Goal: Task Accomplishment & Management: Use online tool/utility

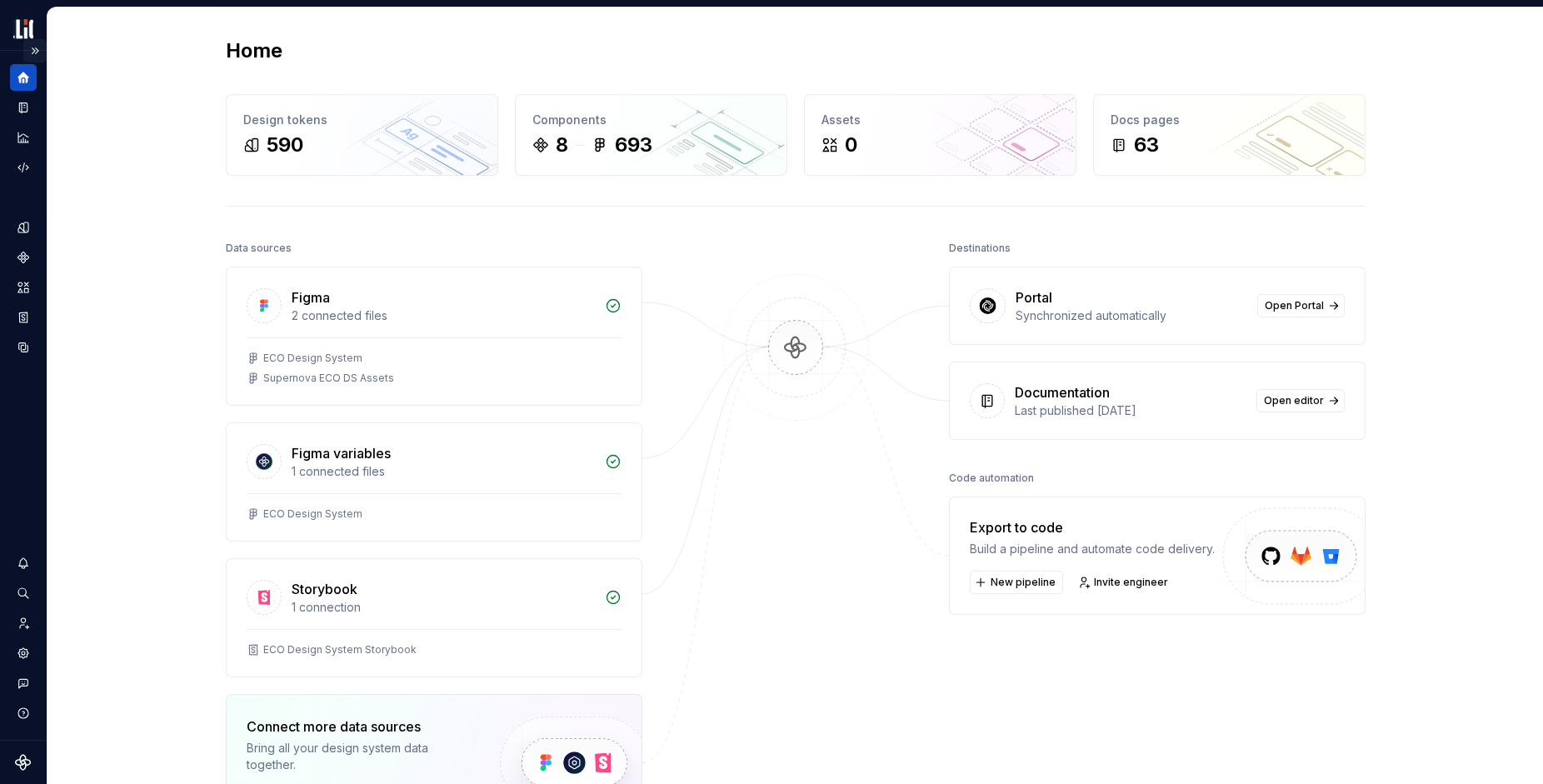
click at [39, 49] on button "Expand sidebar" at bounding box center [35, 51] width 24 height 24
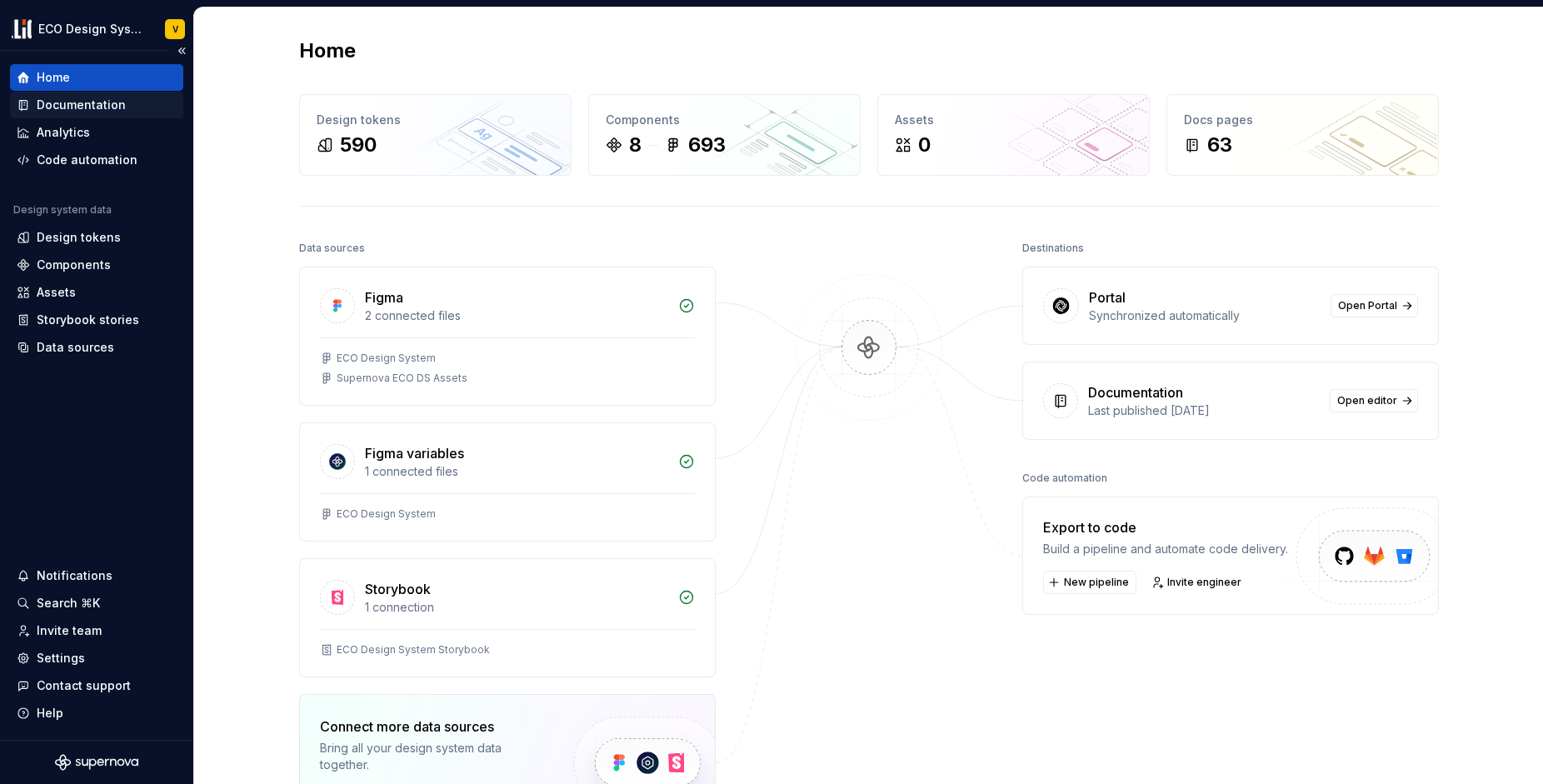
click at [113, 108] on div "Documentation" at bounding box center [82, 105] width 89 height 17
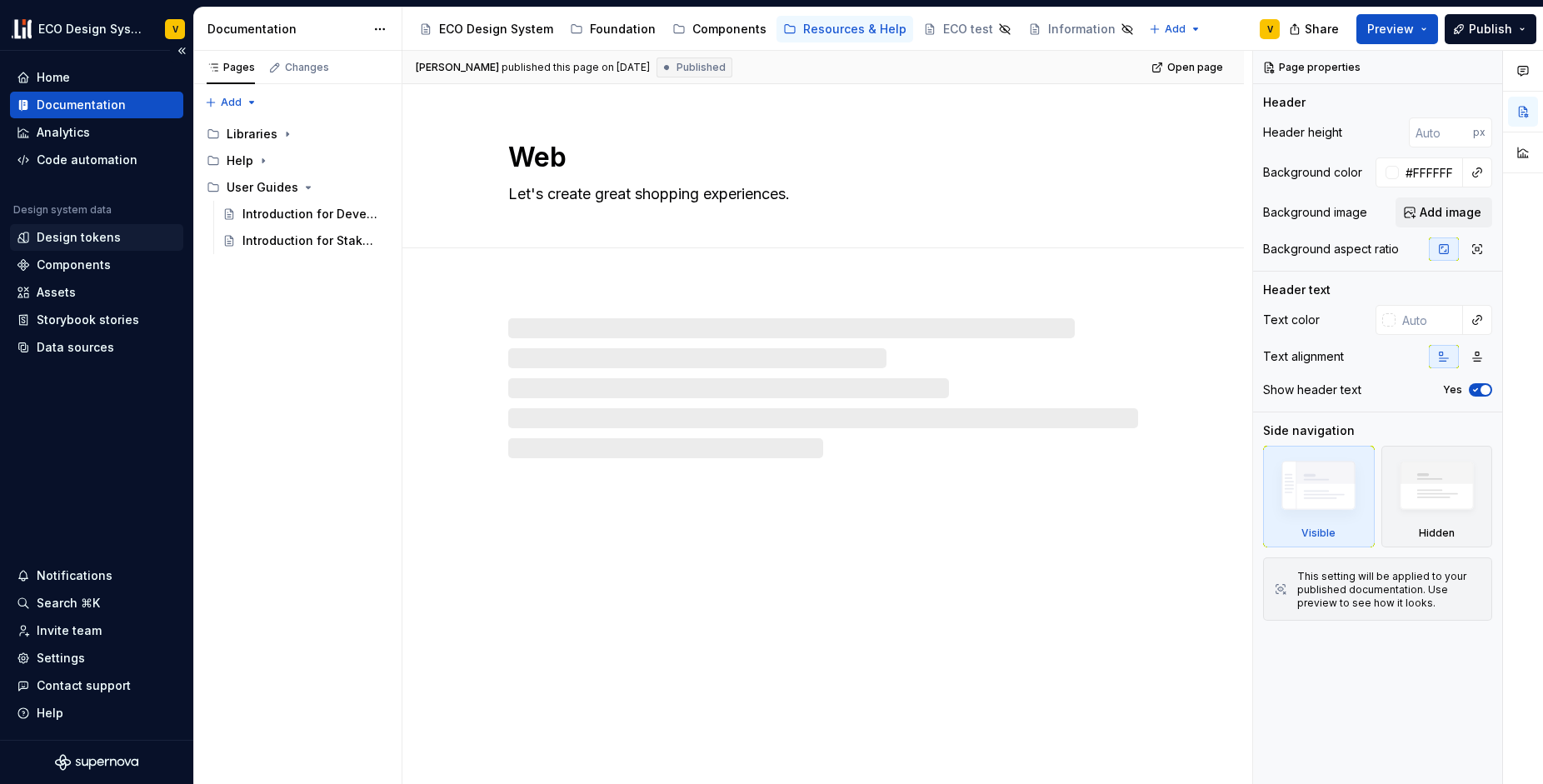
click at [82, 232] on div "Design tokens" at bounding box center [79, 238] width 84 height 17
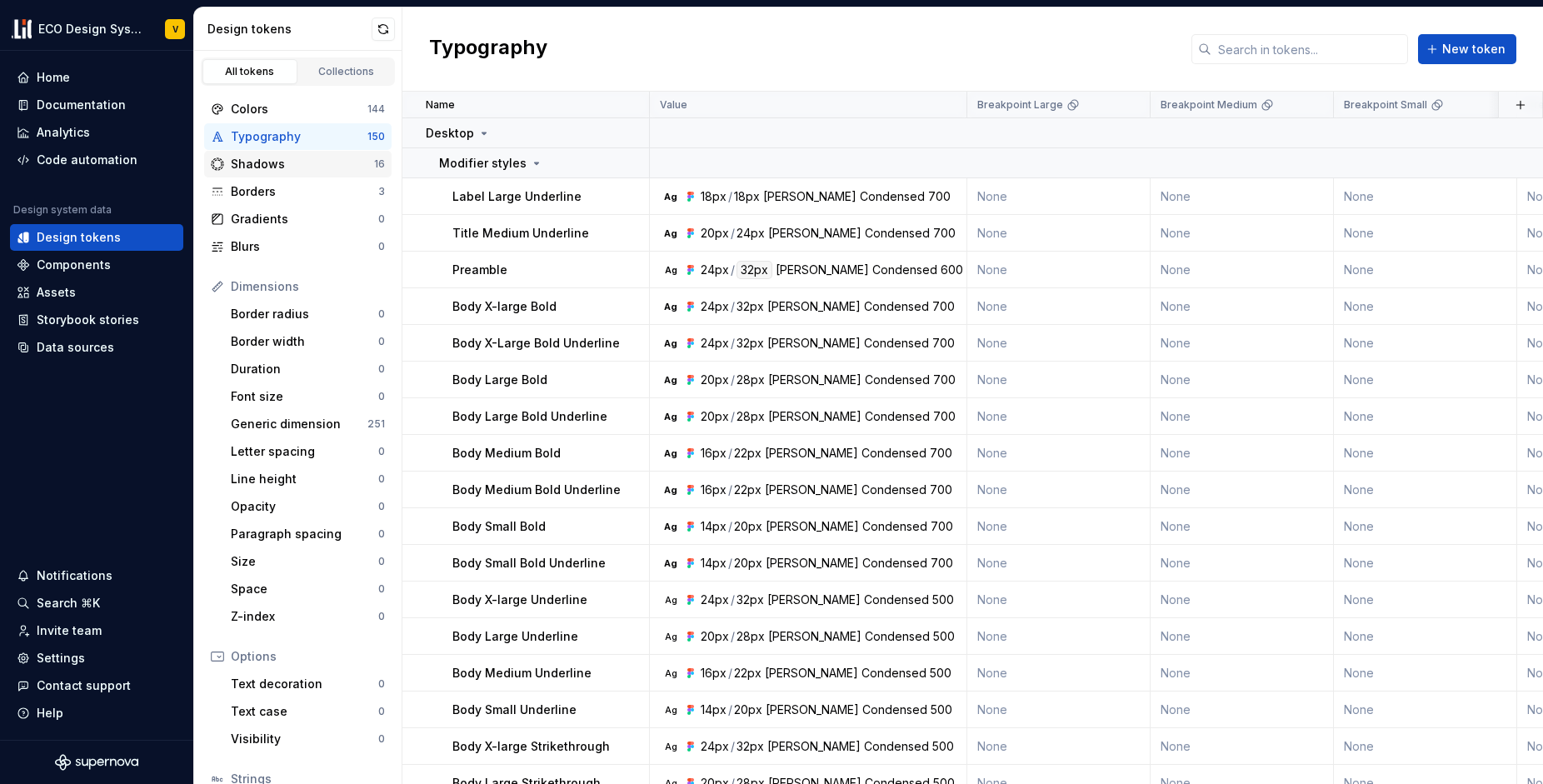
click at [254, 159] on div "Shadows" at bounding box center [303, 164] width 144 height 17
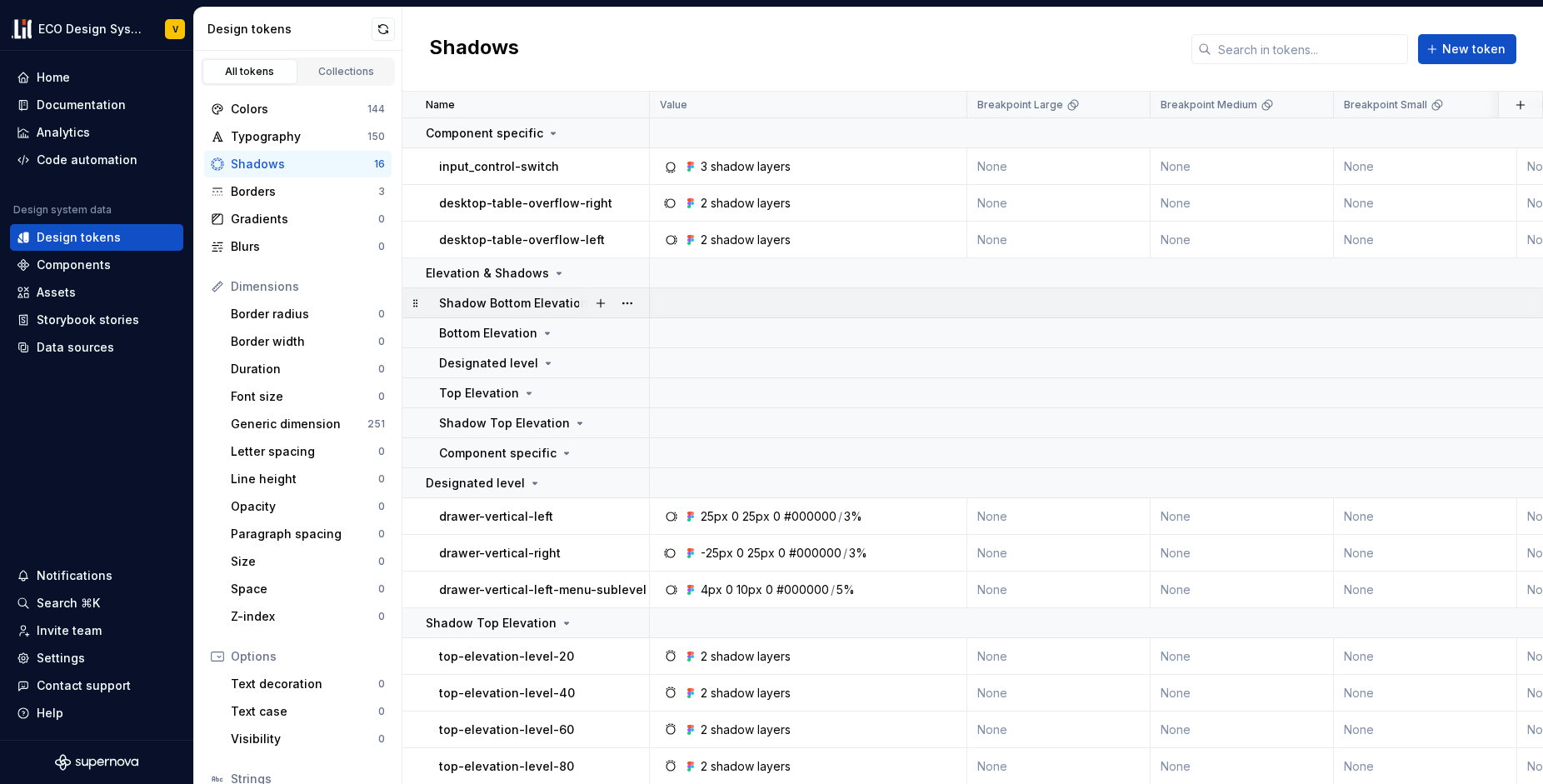
click at [500, 304] on p "Shadow Bottom Elevation" at bounding box center [513, 303] width 149 height 17
click at [628, 303] on button "button" at bounding box center [628, 303] width 24 height 24
click at [841, 48] on html "ECO Design System V Home Documentation Analytics Code automation Design system …" at bounding box center [772, 392] width 1543 height 784
click at [263, 108] on div "Colors" at bounding box center [299, 109] width 137 height 17
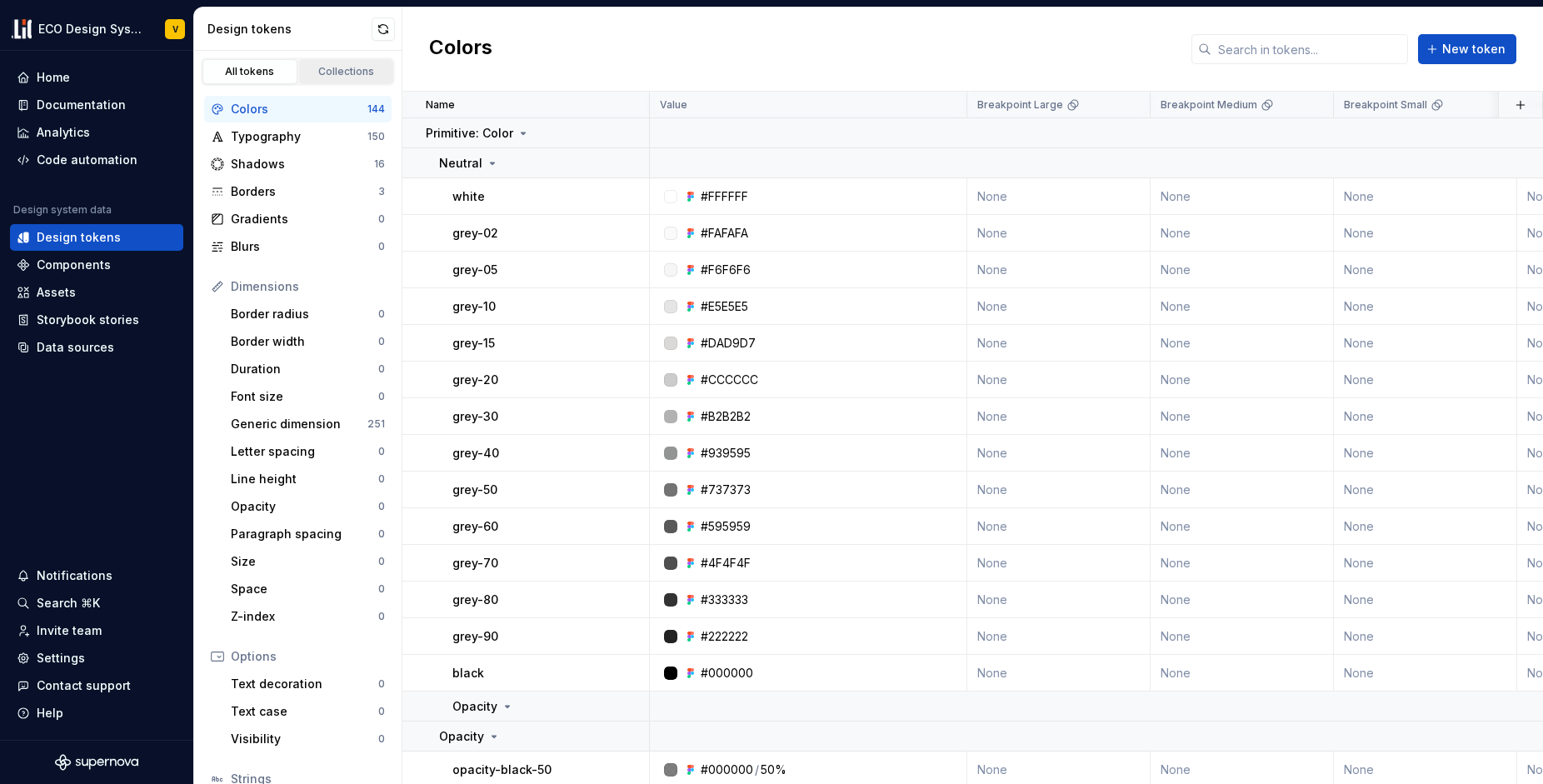
click at [341, 77] on div "Collections" at bounding box center [346, 71] width 83 height 13
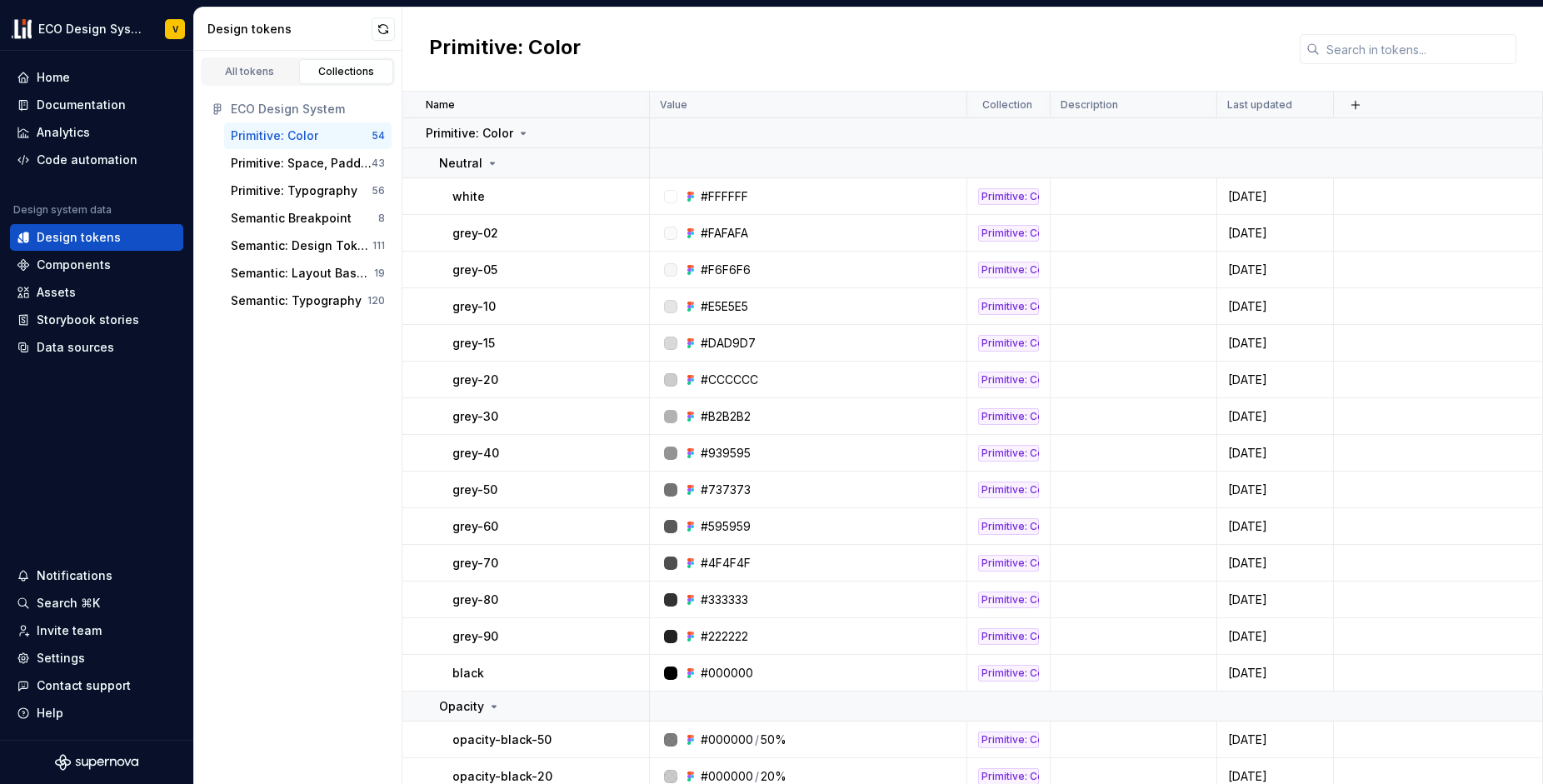
click at [295, 134] on div "Primitive: Color" at bounding box center [275, 136] width 87 height 17
click at [245, 75] on div "All tokens" at bounding box center [250, 71] width 83 height 13
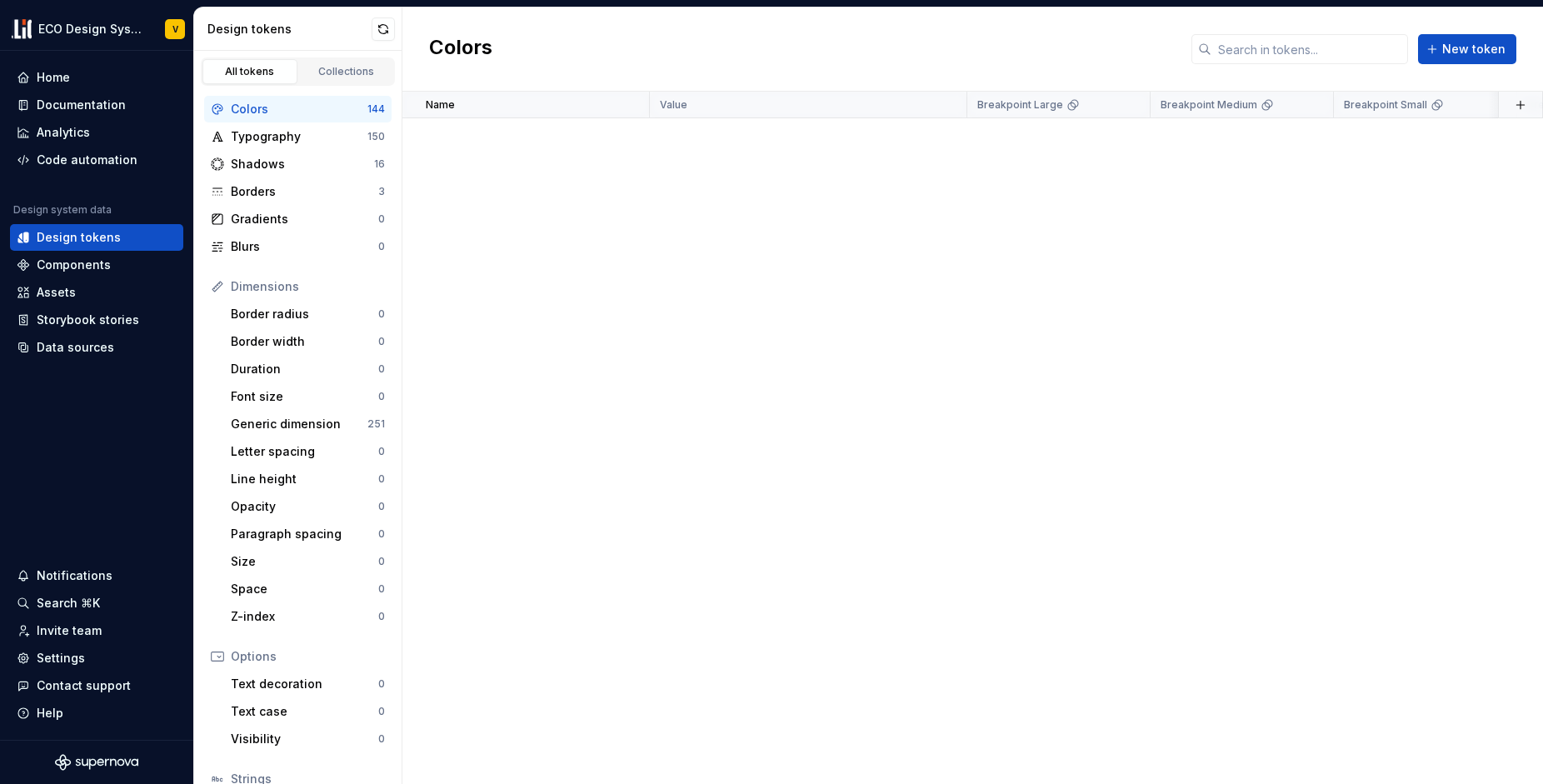
scroll to position [203, 0]
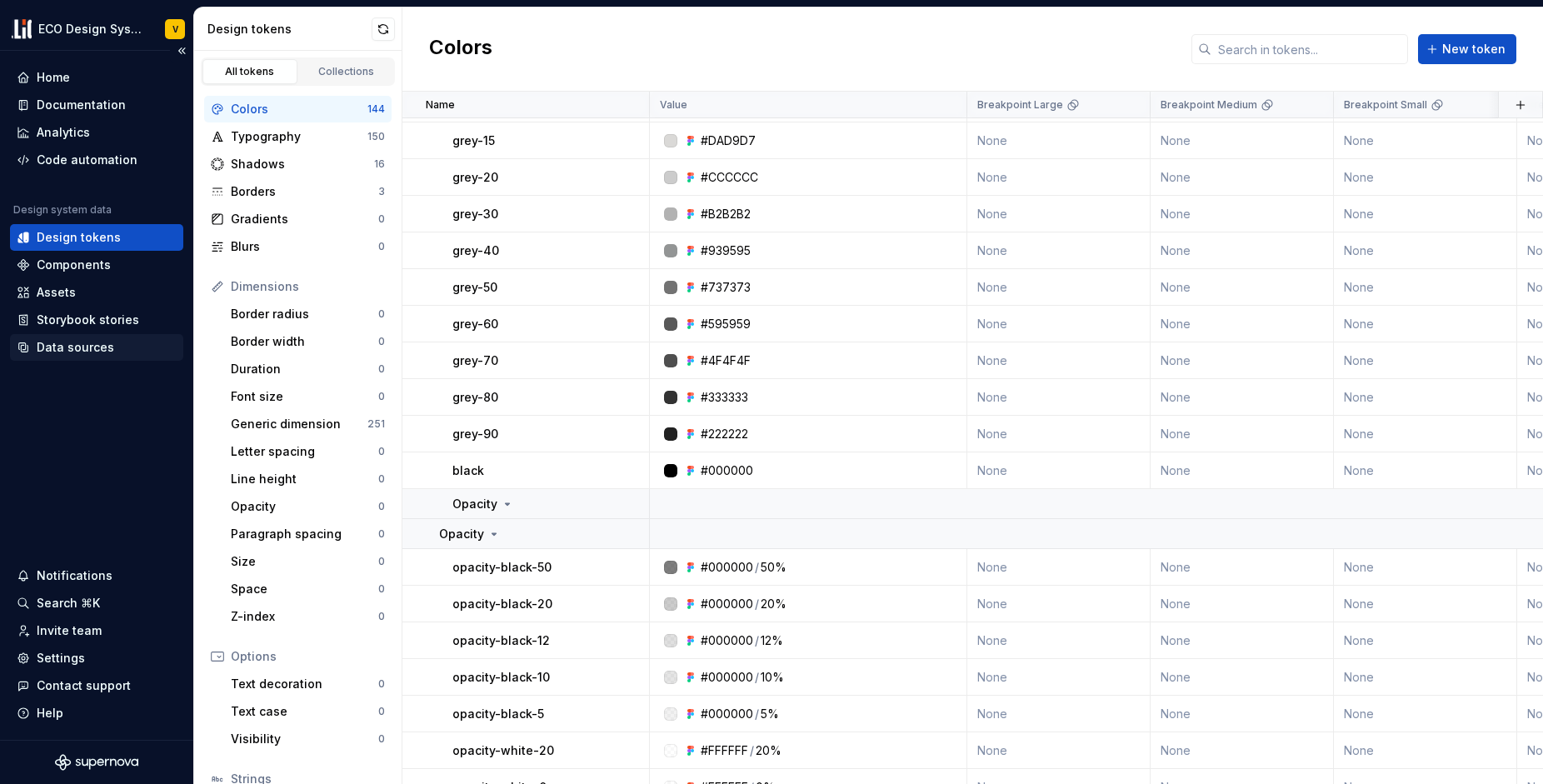
click at [67, 347] on div "Data sources" at bounding box center [76, 347] width 77 height 17
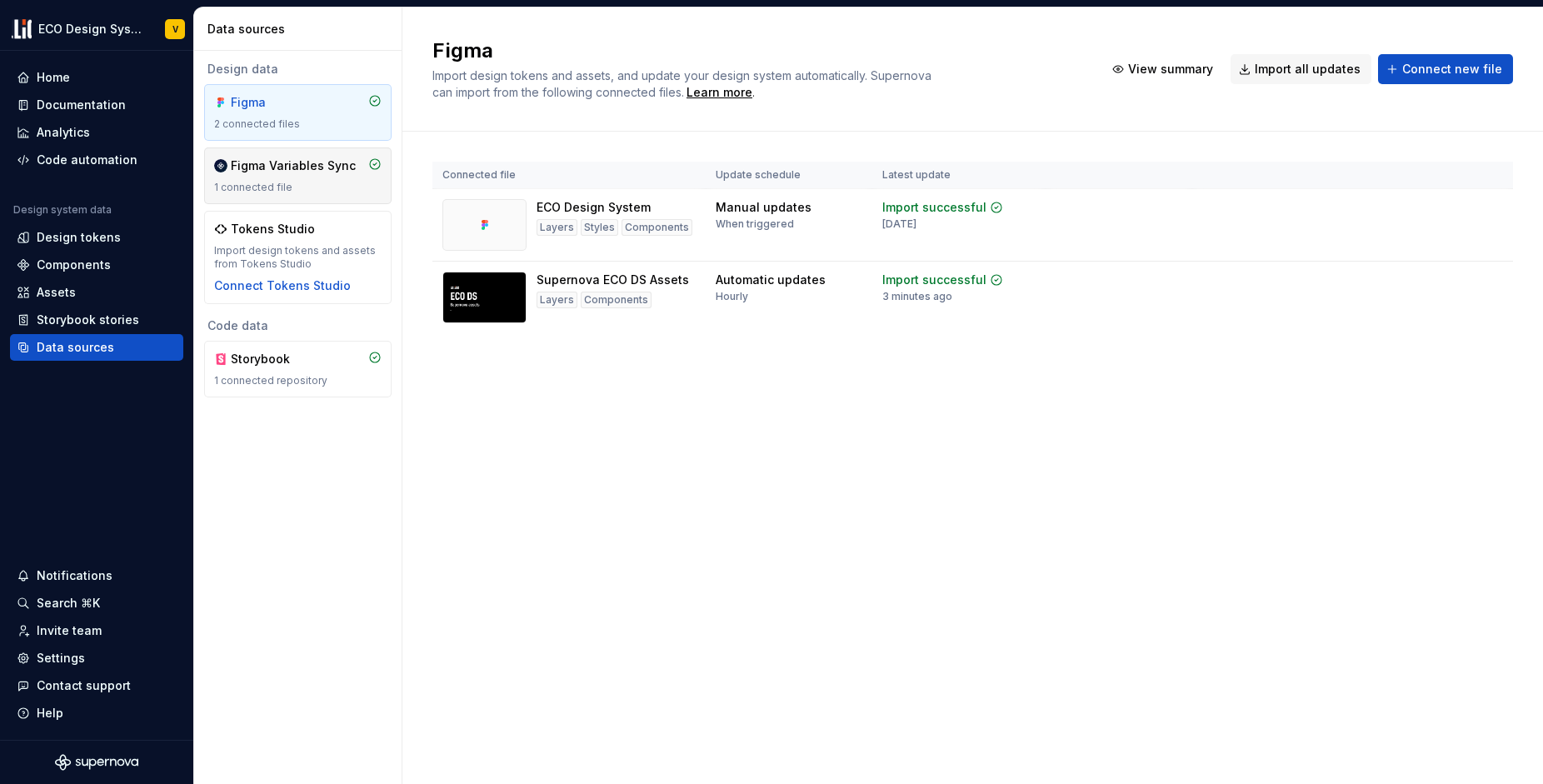
click at [286, 168] on div "Figma Variables Sync" at bounding box center [293, 166] width 125 height 17
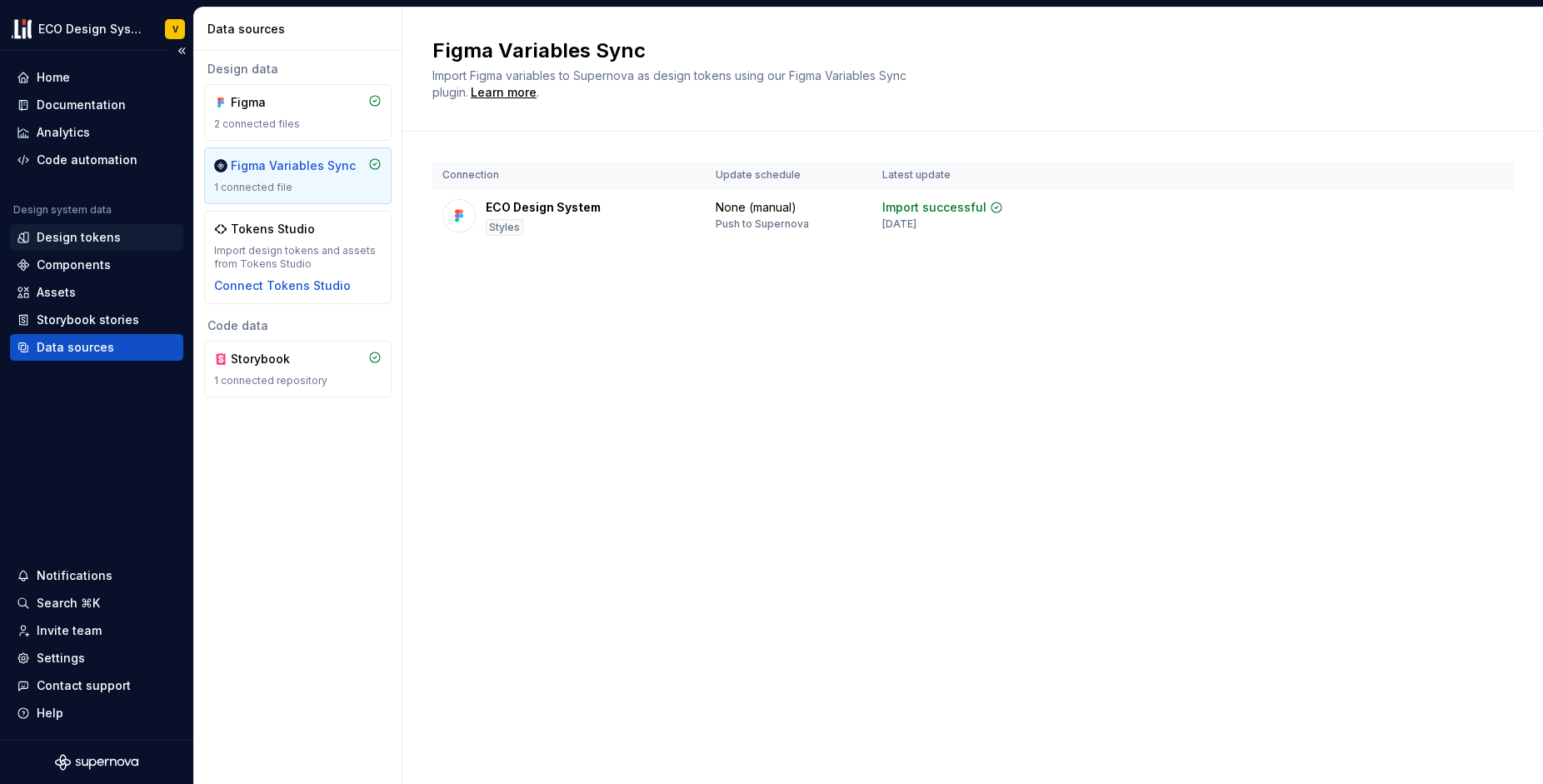
click at [61, 235] on div "Design tokens" at bounding box center [79, 238] width 84 height 17
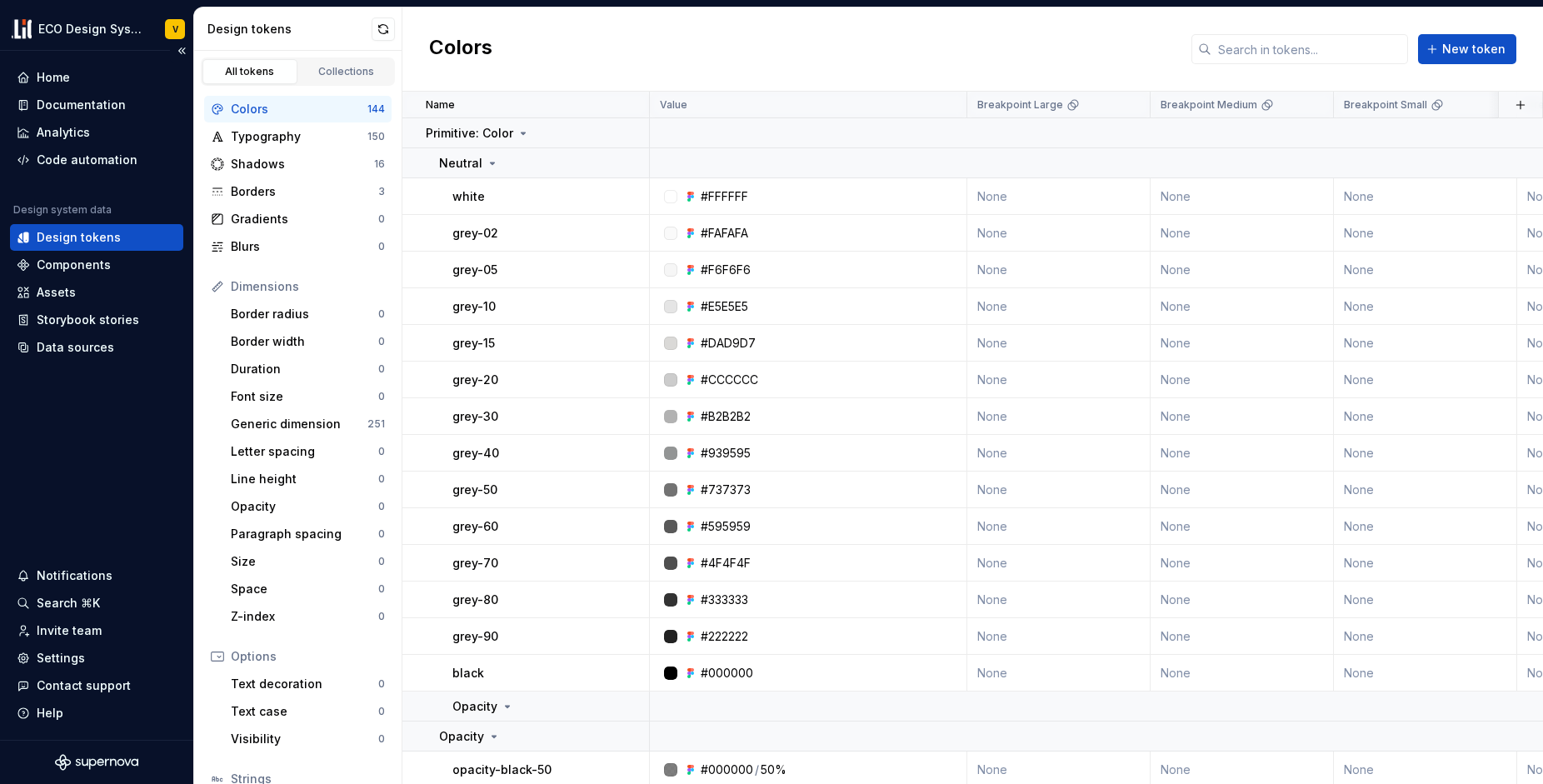
click at [92, 241] on div "Design tokens" at bounding box center [79, 238] width 84 height 17
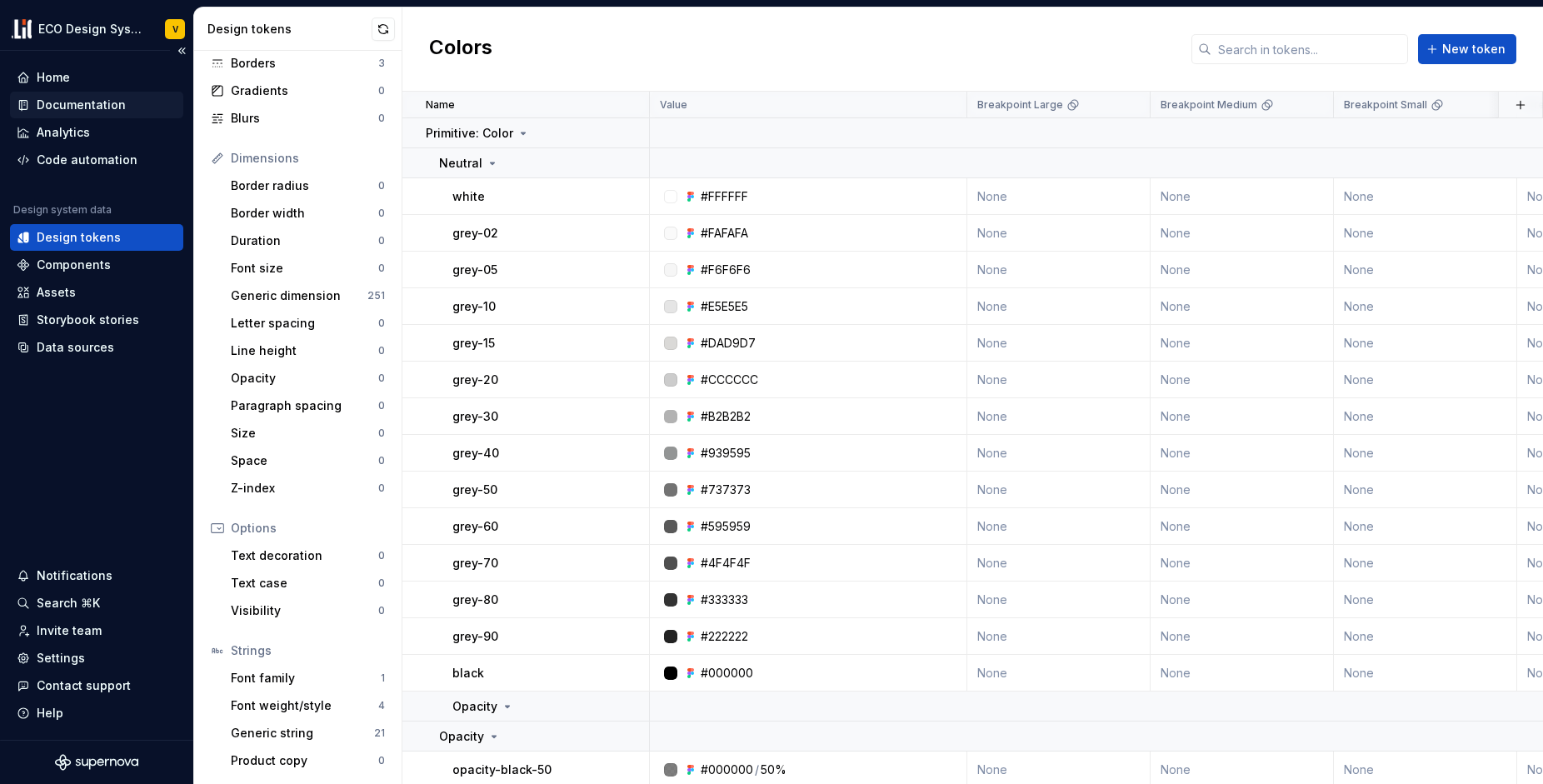
scroll to position [125, 0]
click at [87, 158] on div "Code automation" at bounding box center [87, 160] width 101 height 17
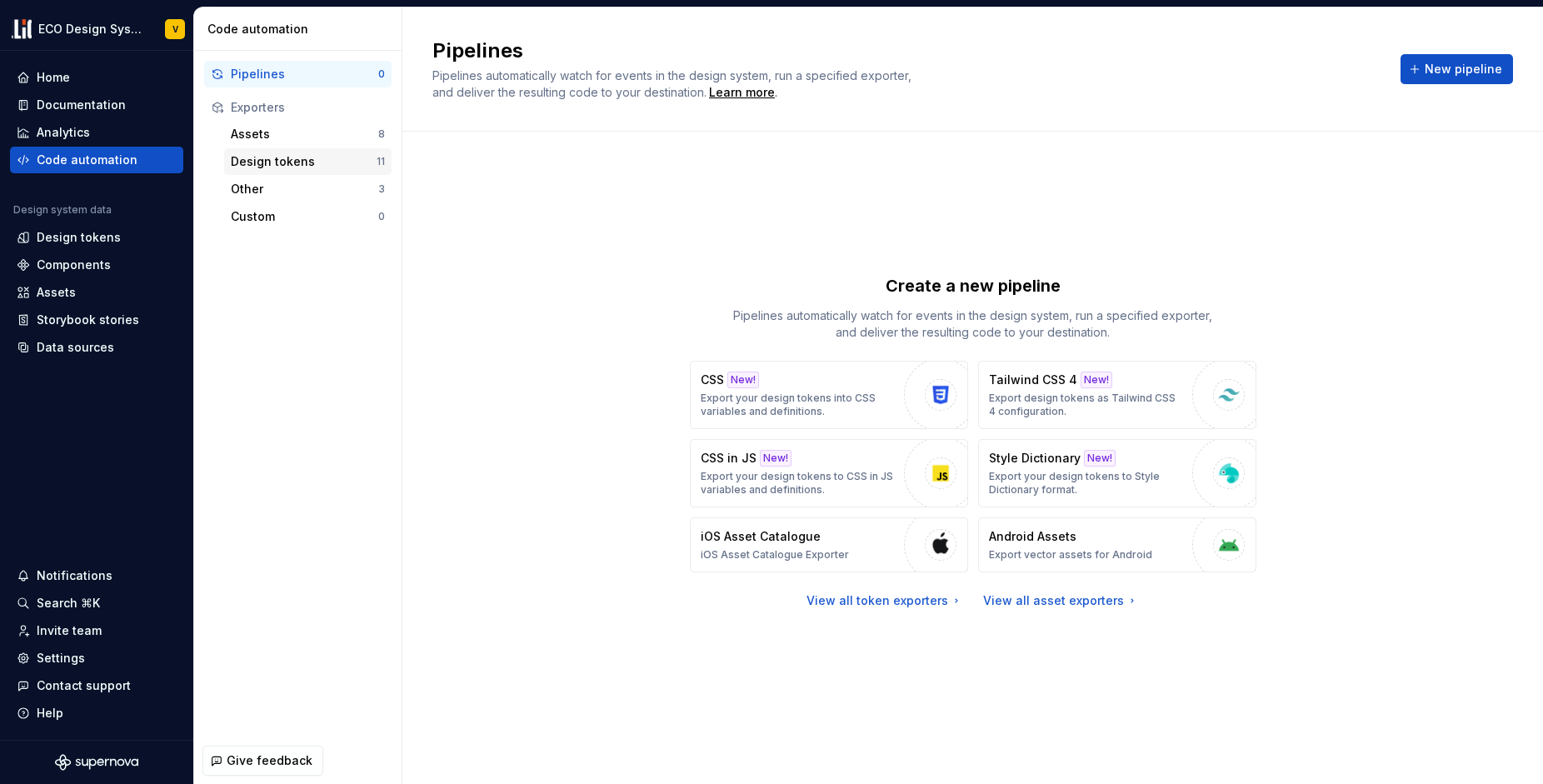
click at [270, 166] on div "Design tokens" at bounding box center [303, 161] width 145 height 17
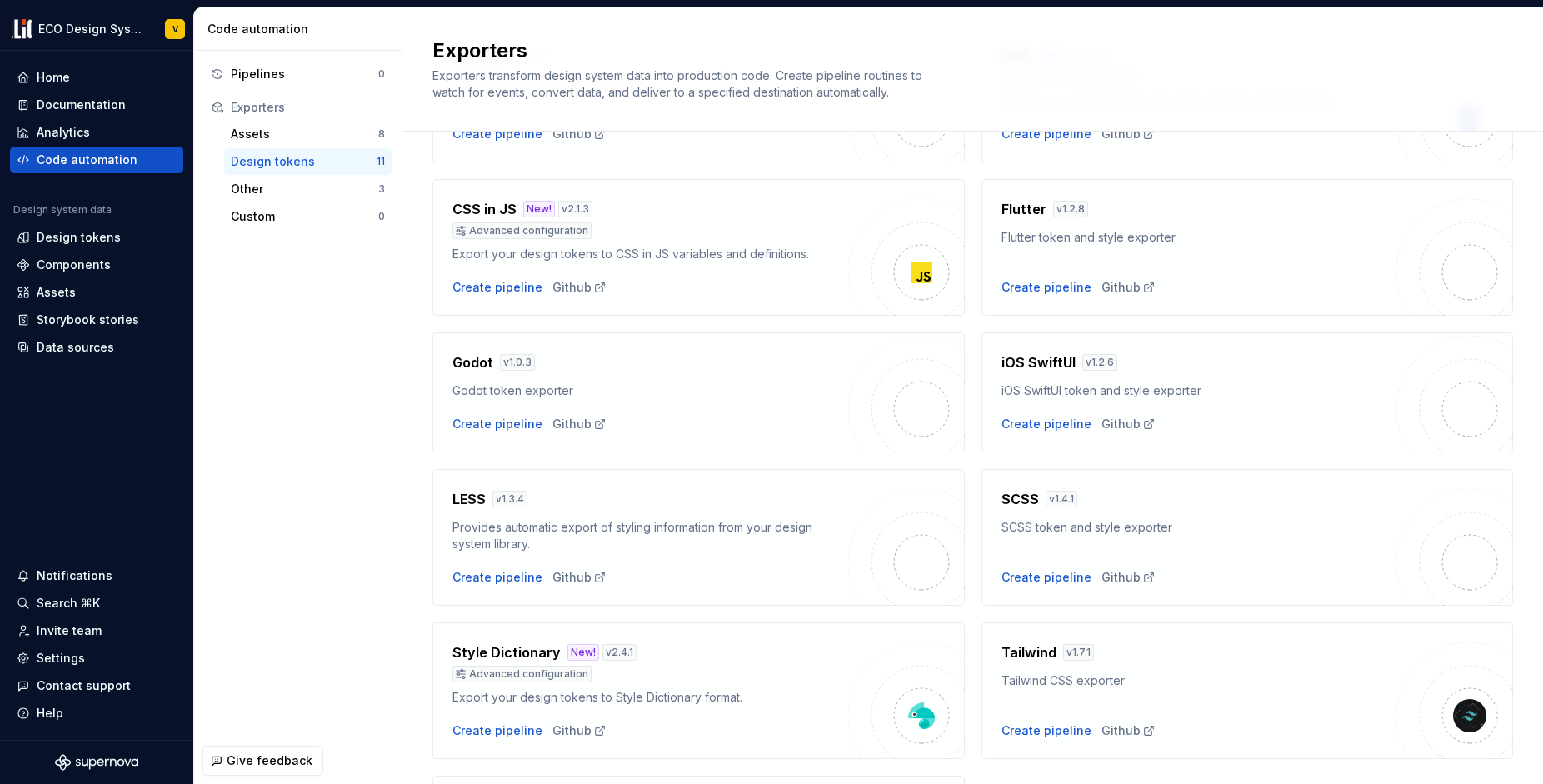
scroll to position [367, 0]
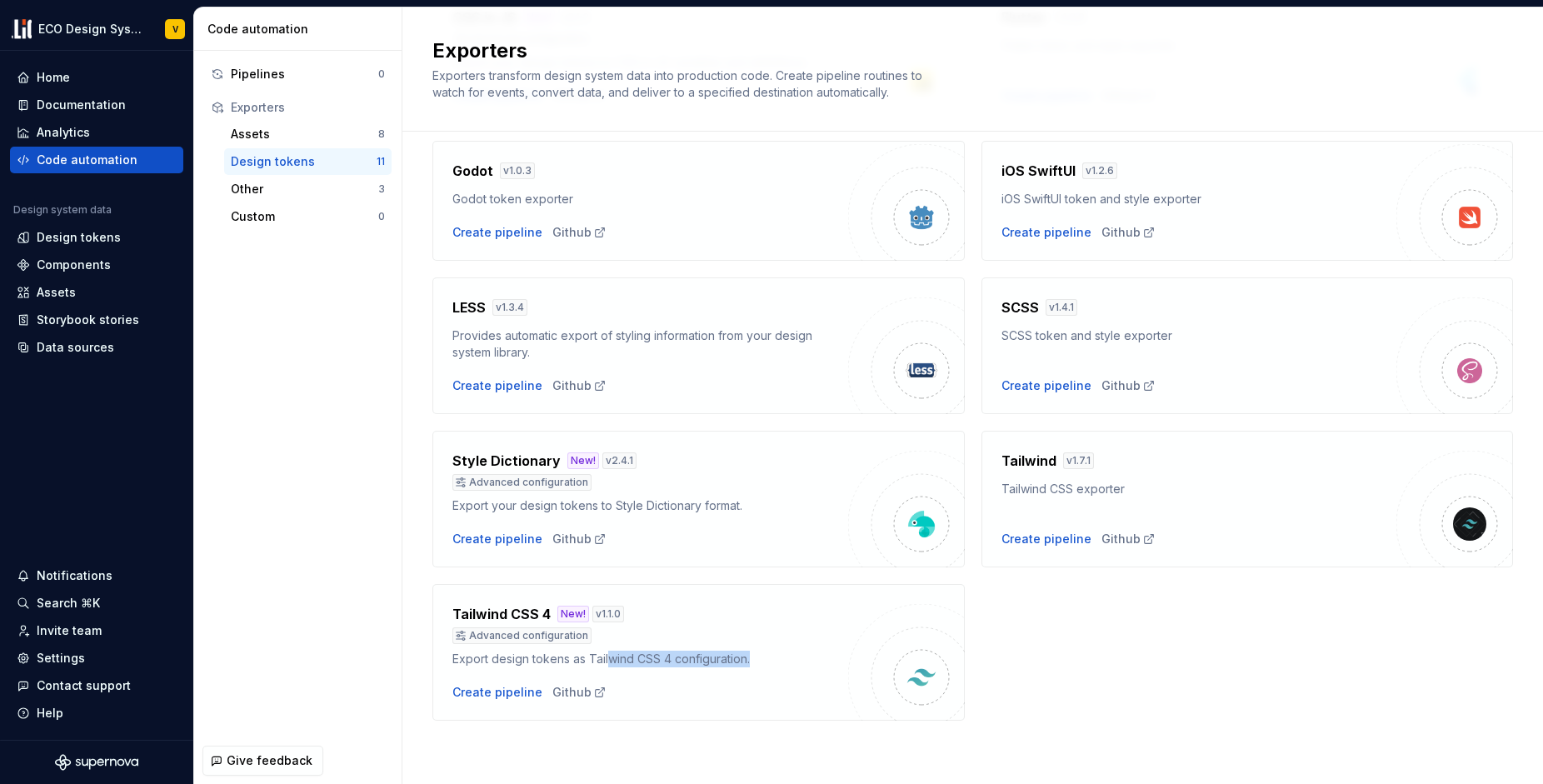
drag, startPoint x: 608, startPoint y: 658, endPoint x: 779, endPoint y: 658, distance: 171.0
click at [779, 658] on div "Export design tokens as Tailwind CSS 4 configuration." at bounding box center [650, 659] width 396 height 17
click at [539, 632] on div "Advanced configuration" at bounding box center [522, 636] width 140 height 17
click at [69, 163] on div "Code automation" at bounding box center [87, 160] width 101 height 17
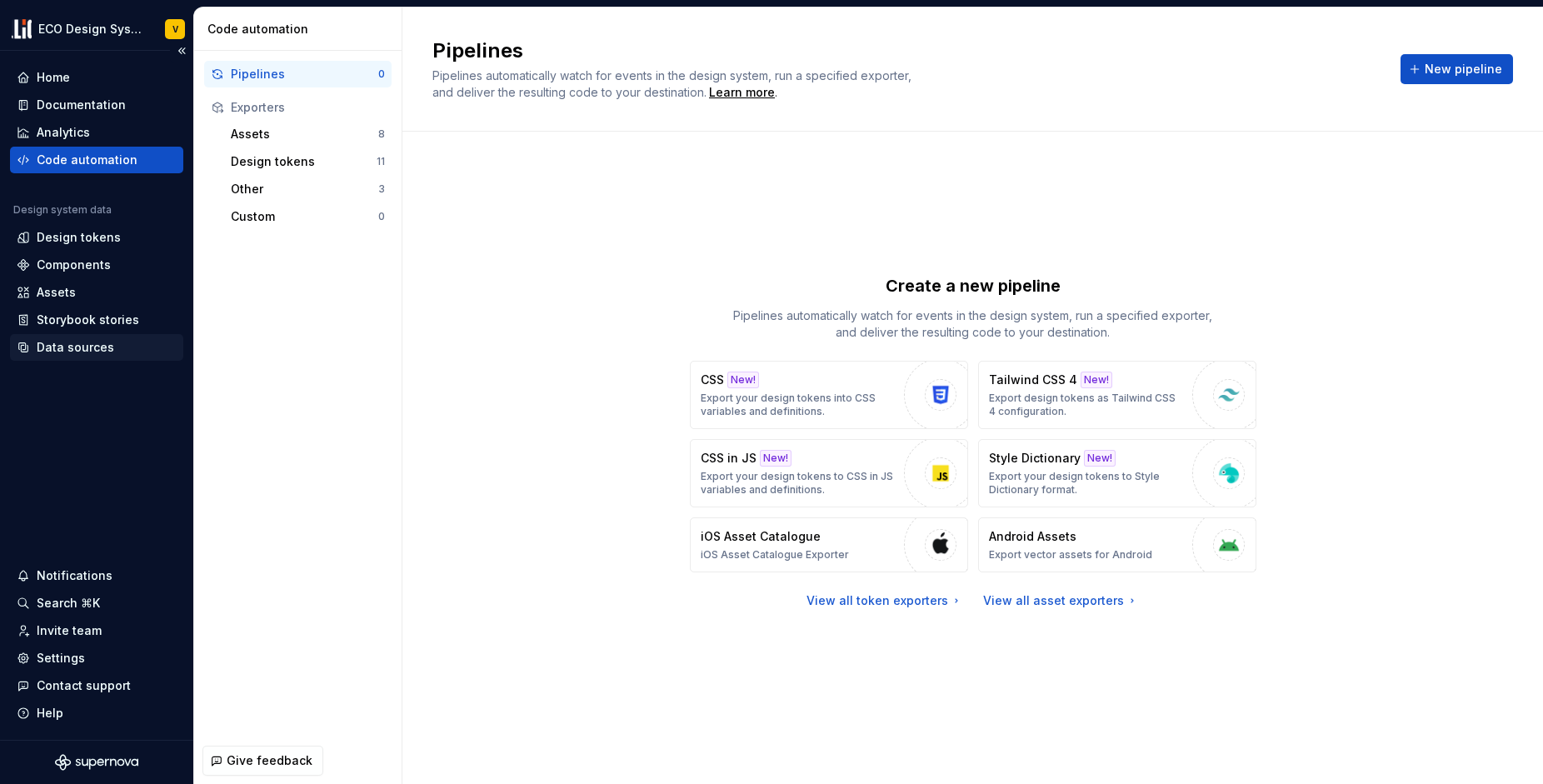
click at [82, 342] on div "Data sources" at bounding box center [76, 347] width 77 height 17
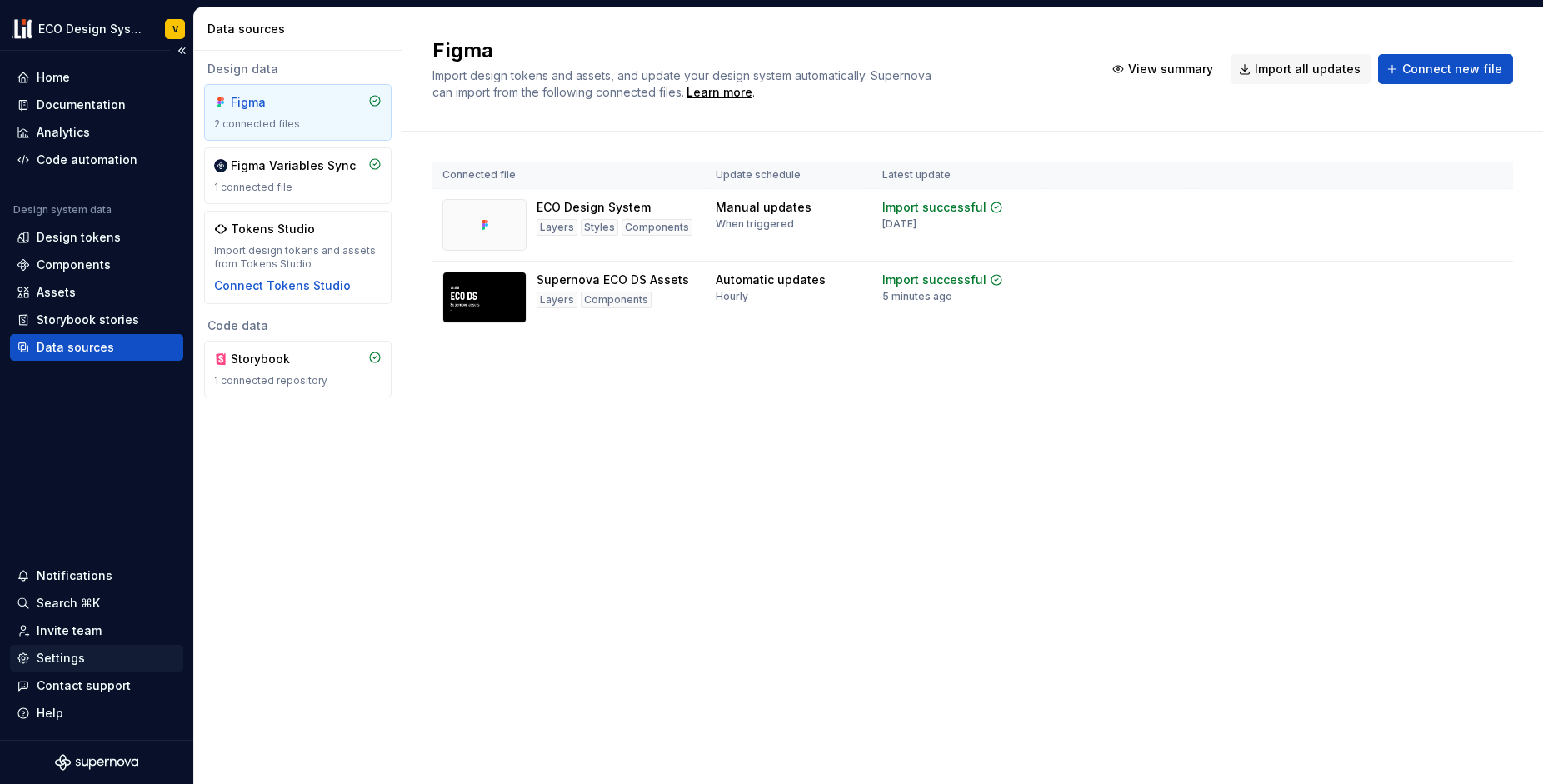
click at [74, 657] on div "Settings" at bounding box center [61, 658] width 49 height 17
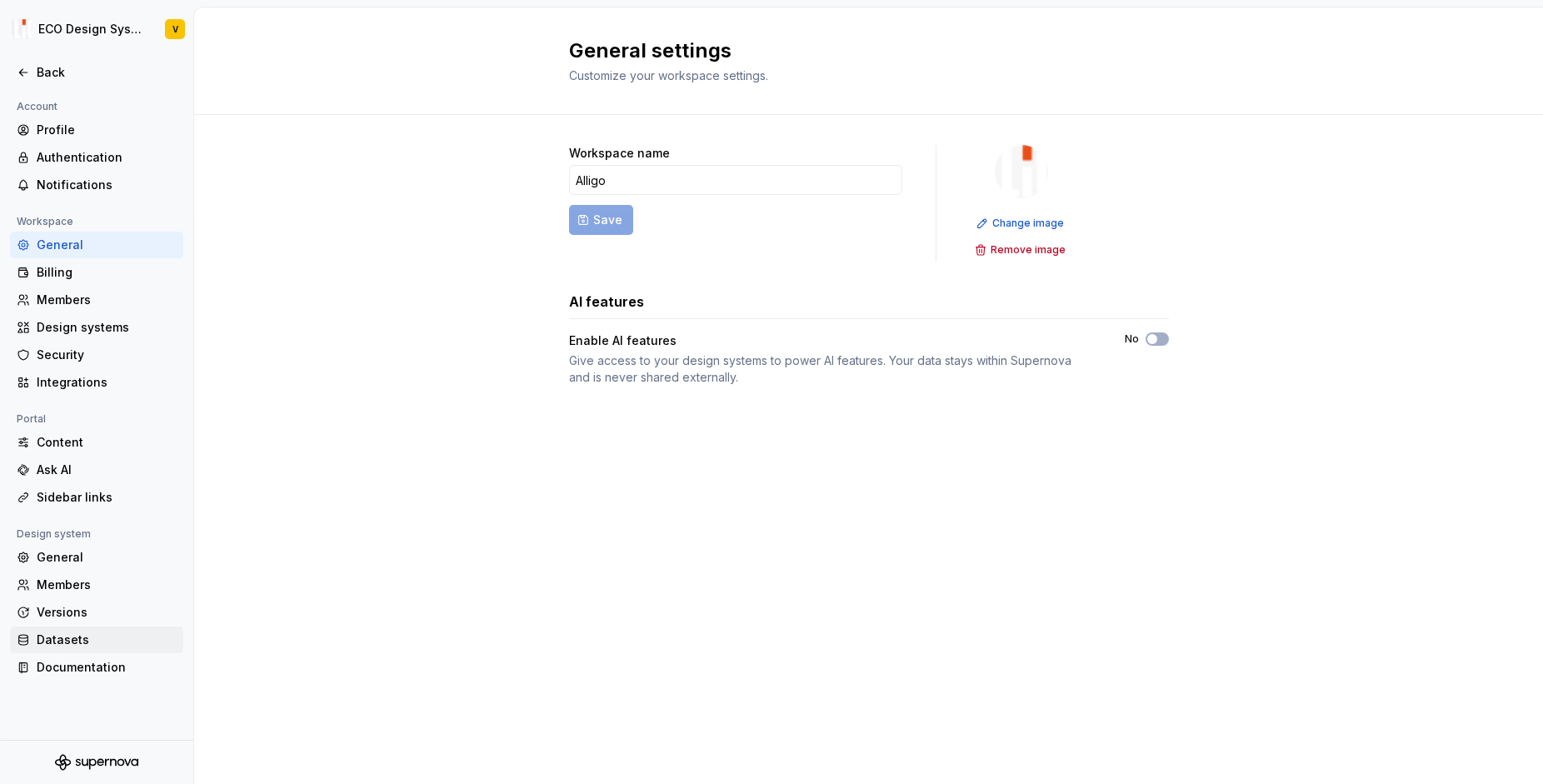
click at [66, 642] on div "Datasets" at bounding box center [107, 639] width 140 height 17
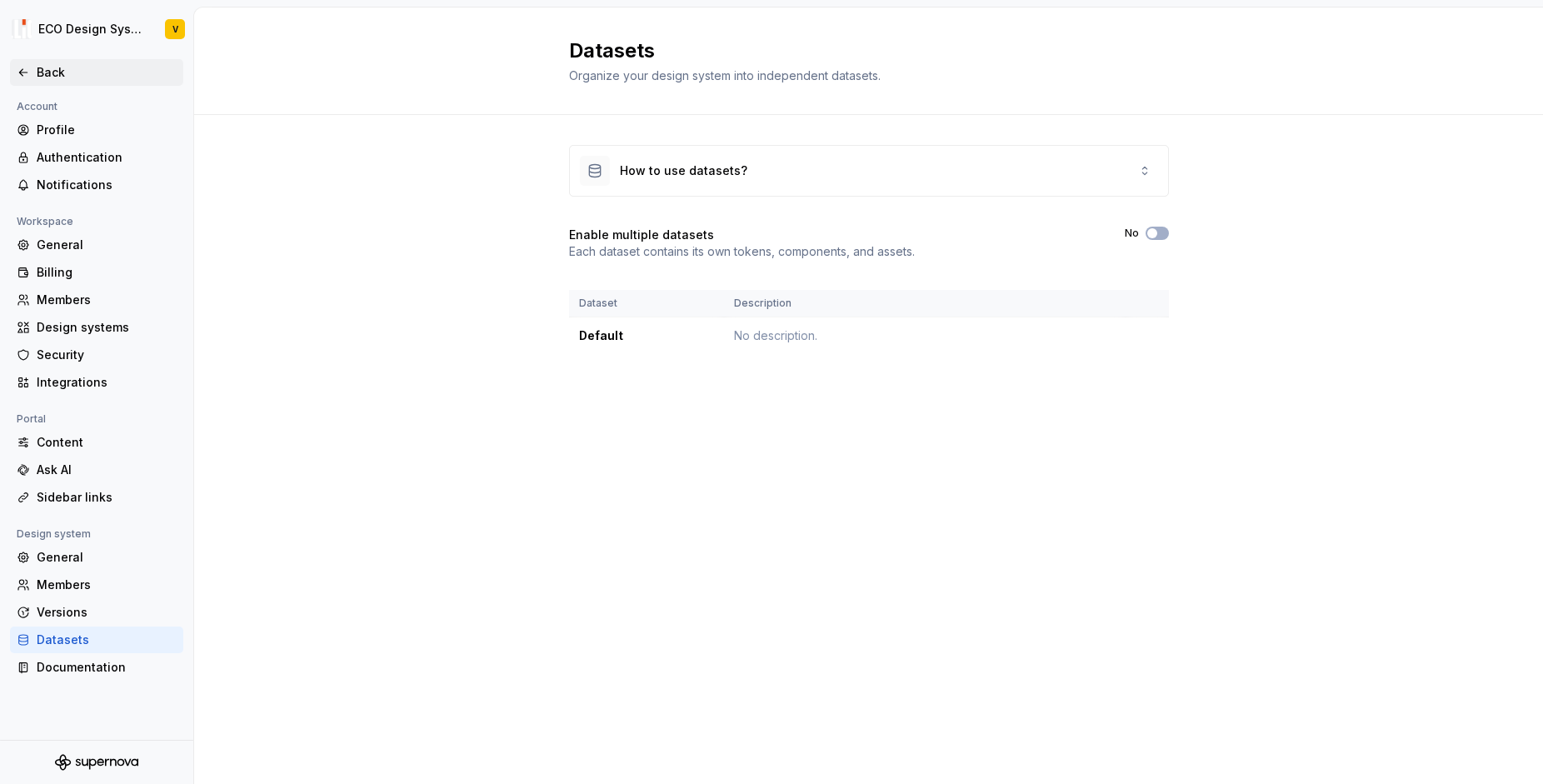
click at [50, 71] on div "Back" at bounding box center [107, 72] width 140 height 17
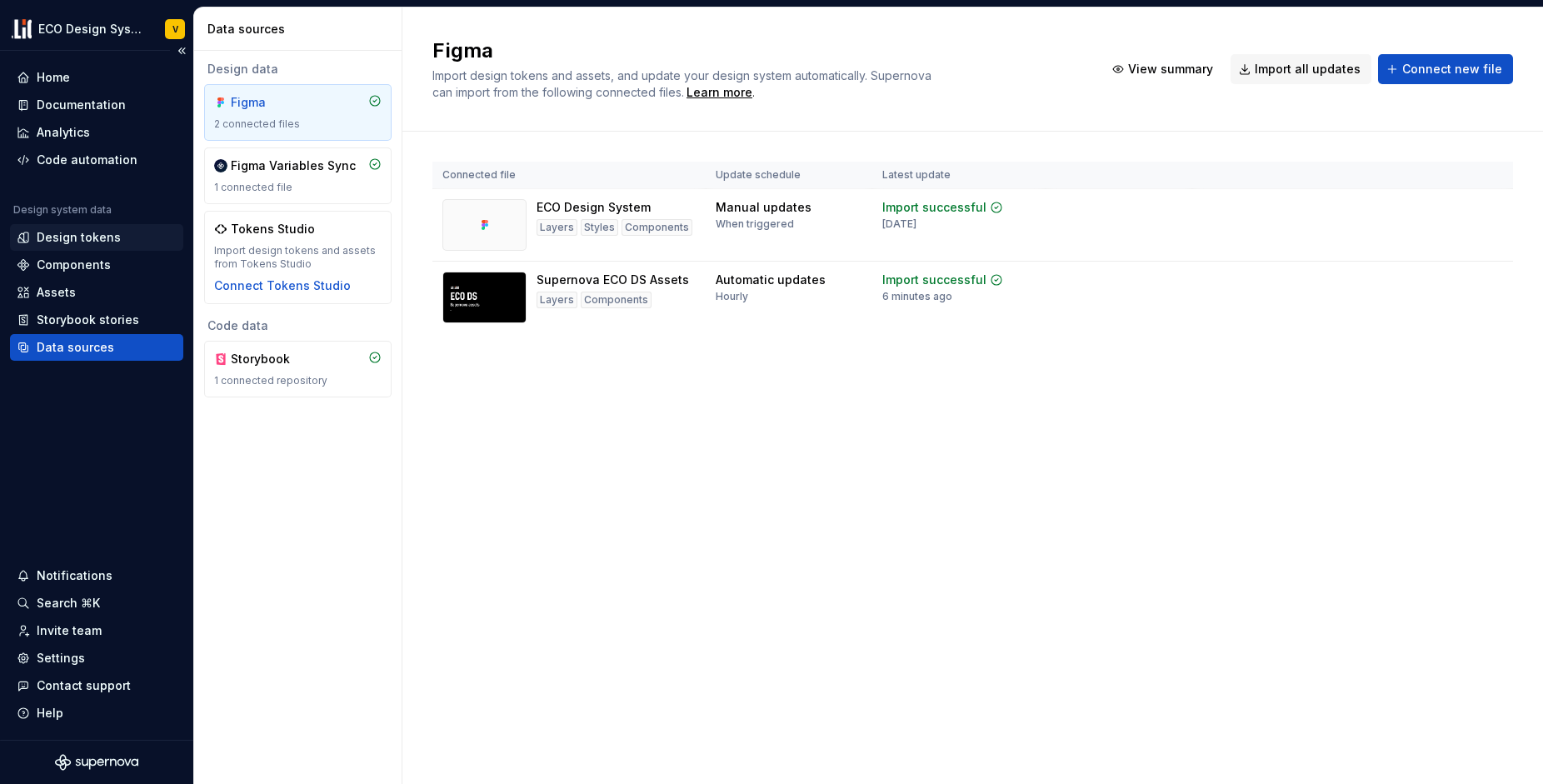
click at [78, 241] on div "Design tokens" at bounding box center [79, 238] width 84 height 17
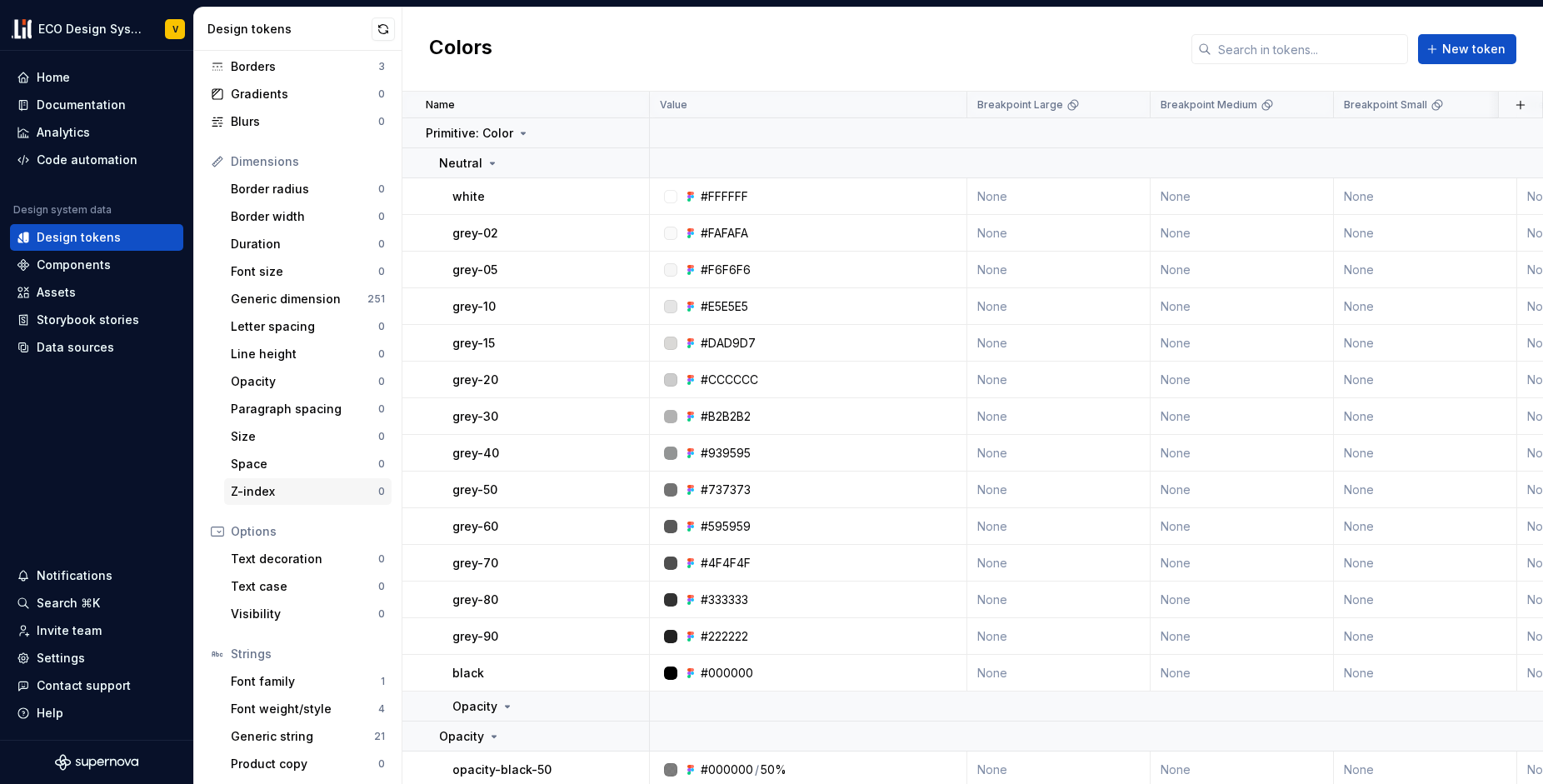
scroll to position [129, 0]
click at [288, 555] on div "Text decoration" at bounding box center [304, 555] width 147 height 17
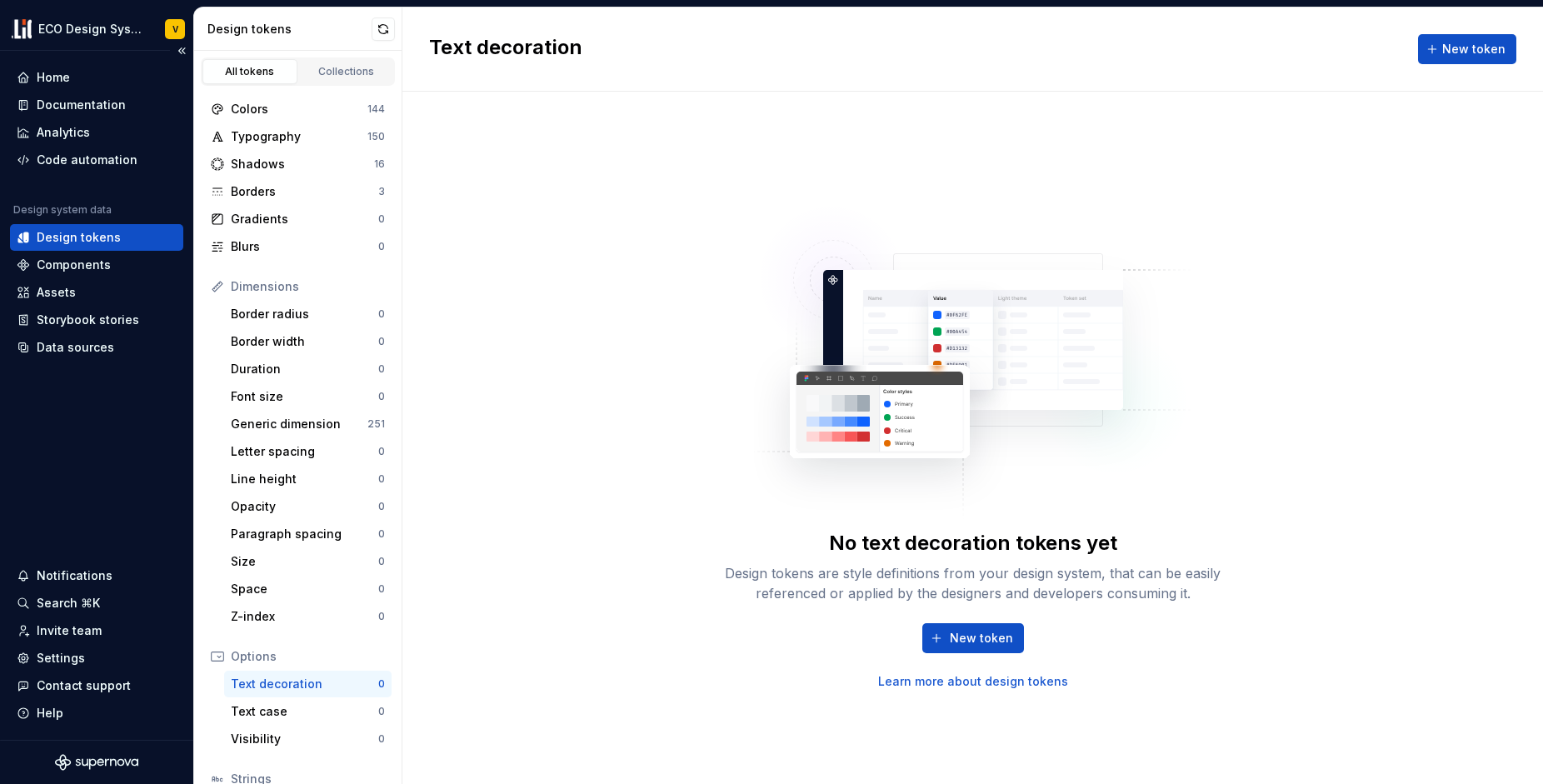
click at [60, 239] on div "Design tokens" at bounding box center [79, 238] width 84 height 17
click at [265, 104] on div "Colors" at bounding box center [299, 109] width 137 height 17
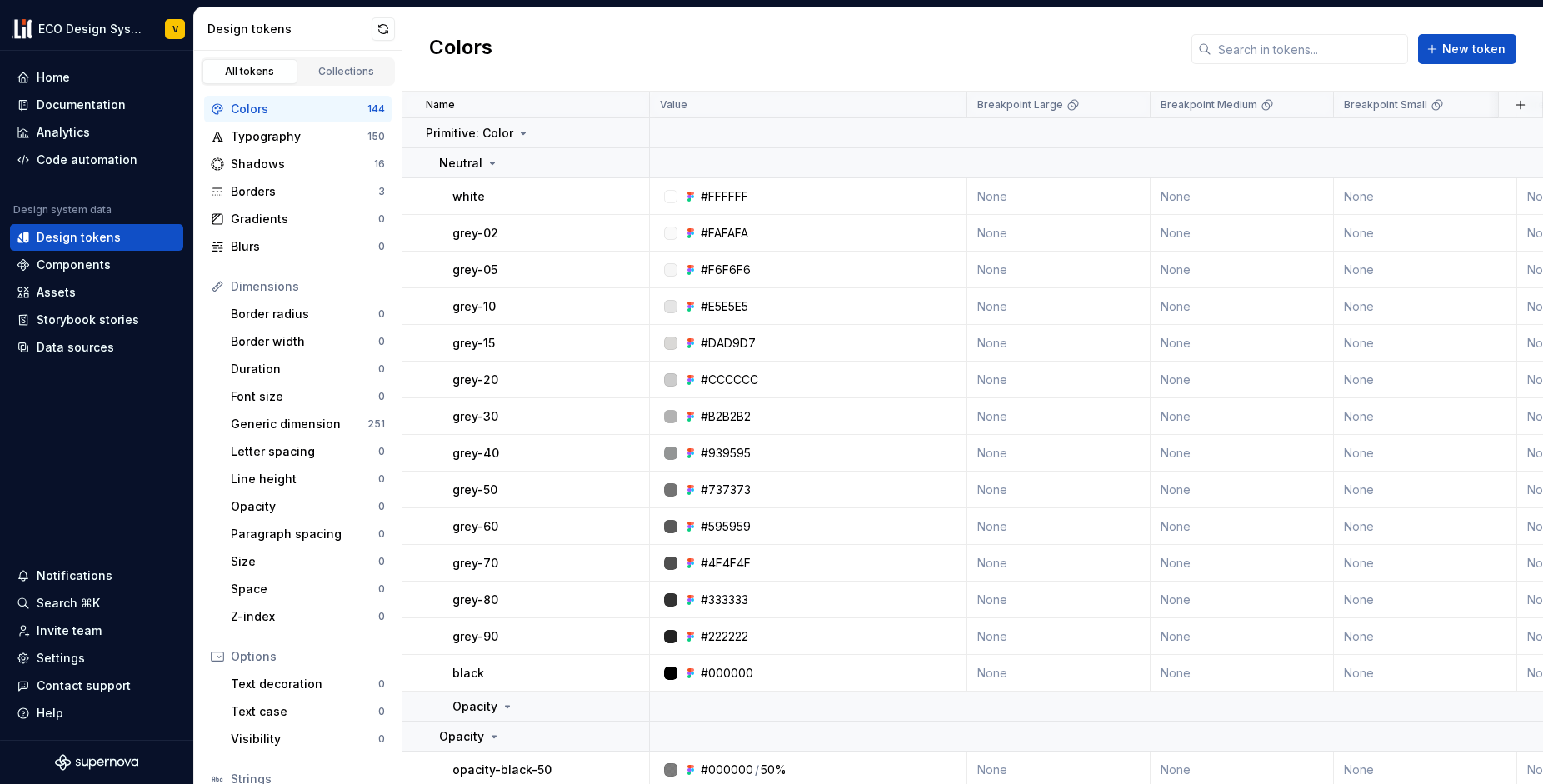
click at [262, 114] on div "Colors" at bounding box center [299, 109] width 137 height 17
click at [1075, 45] on div "Colors New token" at bounding box center [972, 50] width 1140 height 84
click at [240, 106] on div "Colors" at bounding box center [299, 109] width 137 height 17
click at [281, 137] on div "Typography" at bounding box center [299, 137] width 137 height 17
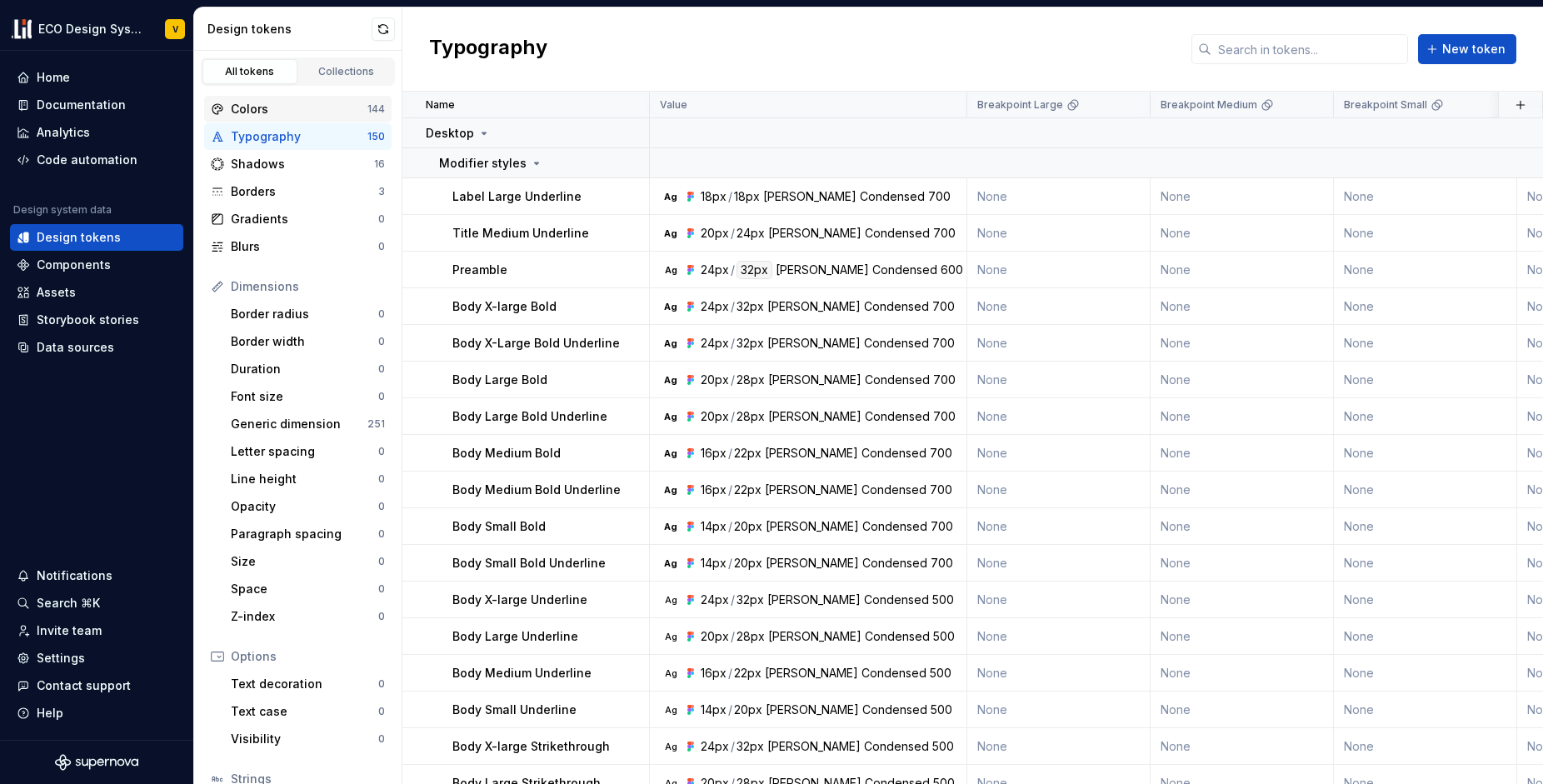
click at [273, 109] on div "Colors" at bounding box center [299, 109] width 137 height 17
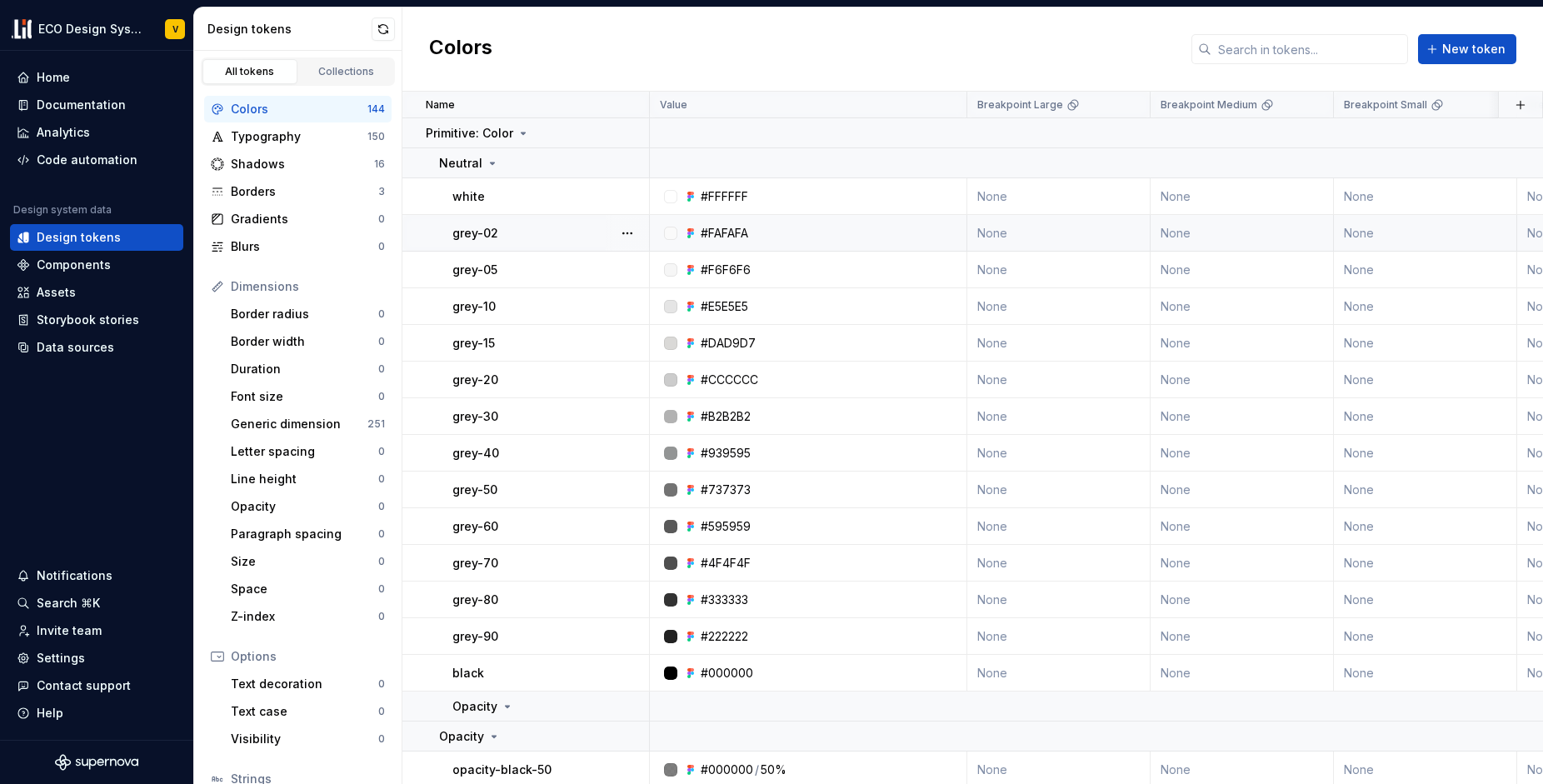
click at [494, 241] on p "grey-02" at bounding box center [475, 234] width 46 height 17
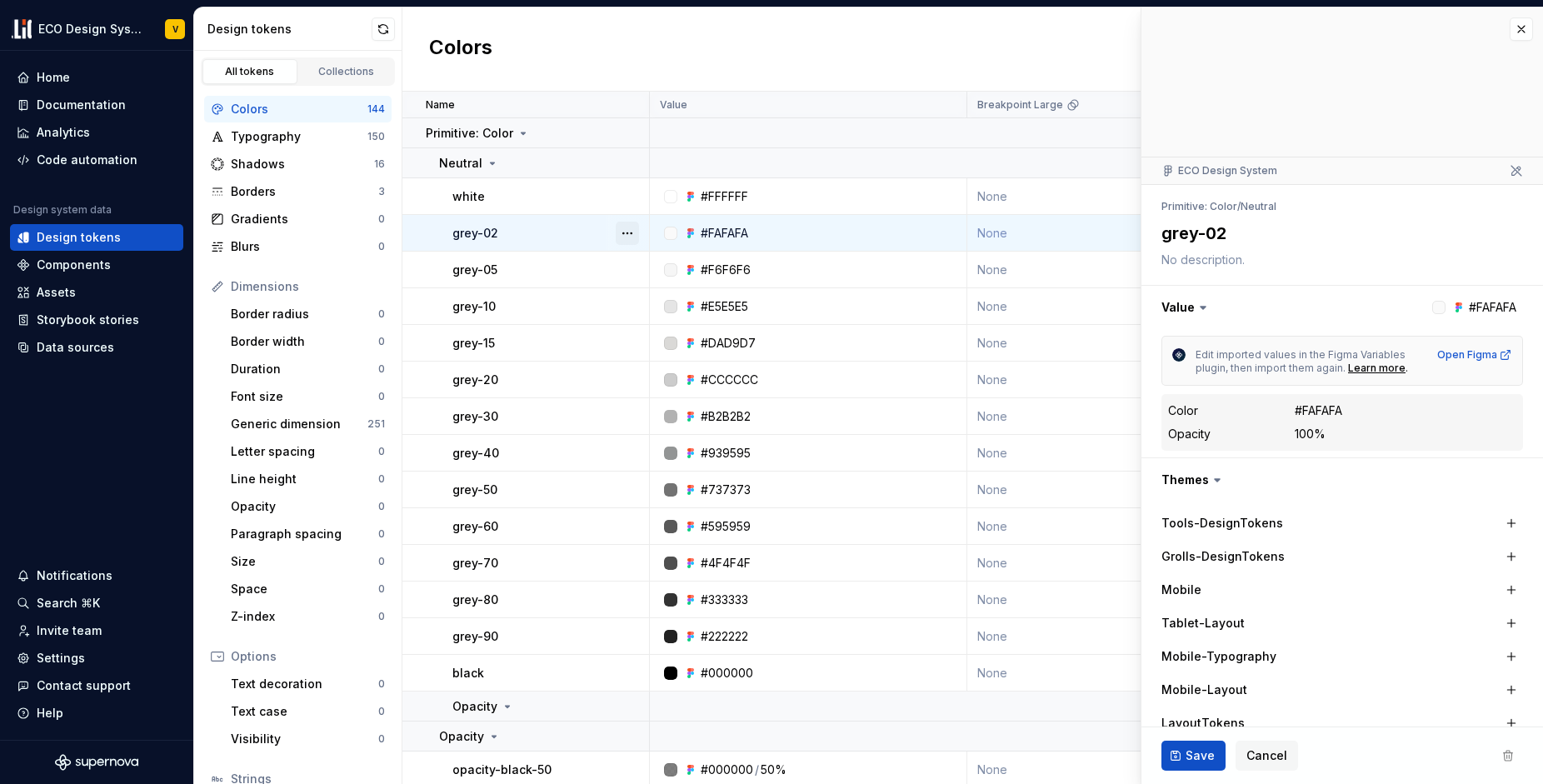
click at [630, 235] on button "button" at bounding box center [628, 234] width 24 height 24
click at [724, 46] on html "ECO Design System V Home Documentation Analytics Code automation Design system …" at bounding box center [772, 392] width 1543 height 784
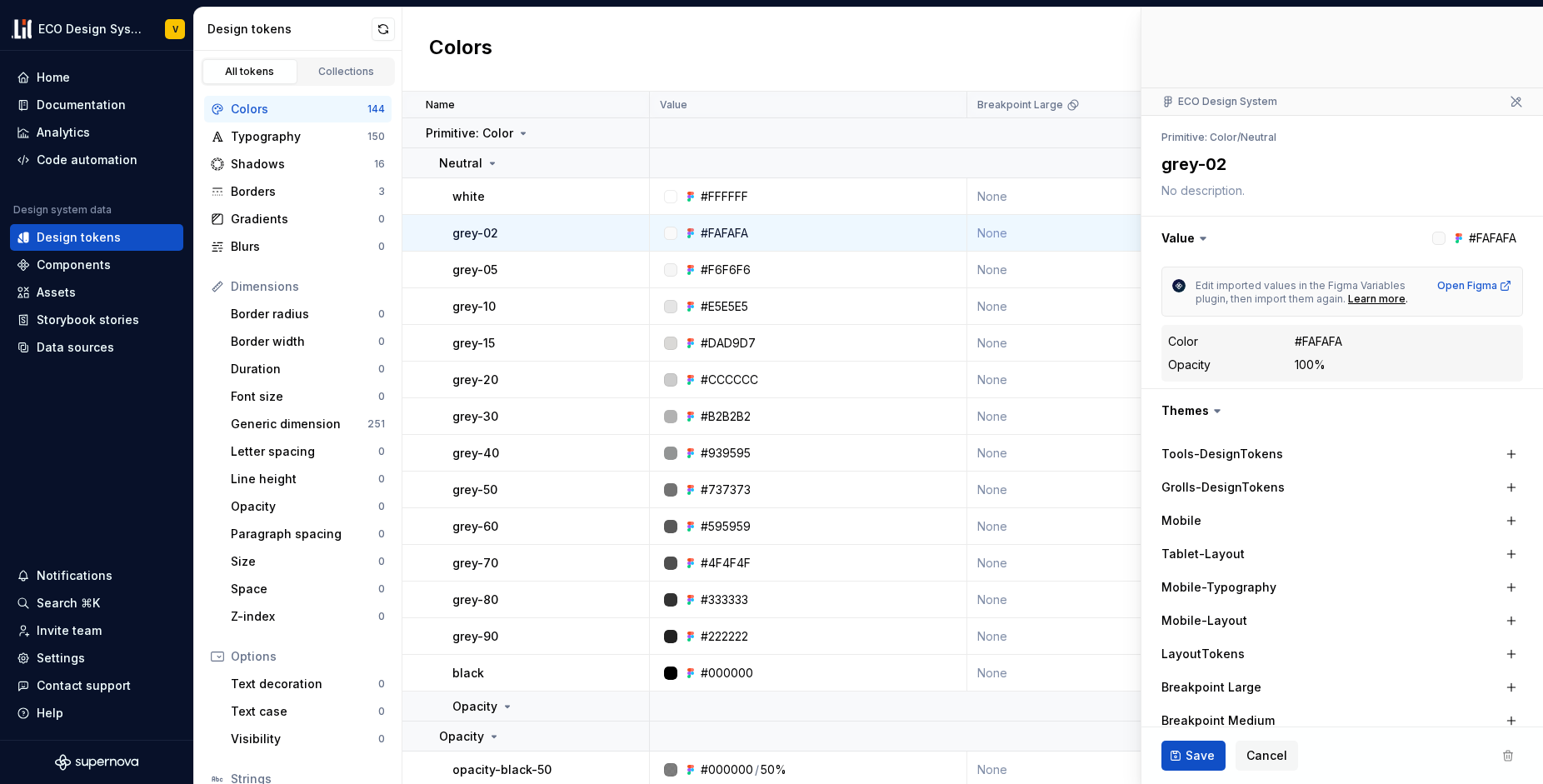
scroll to position [256, 0]
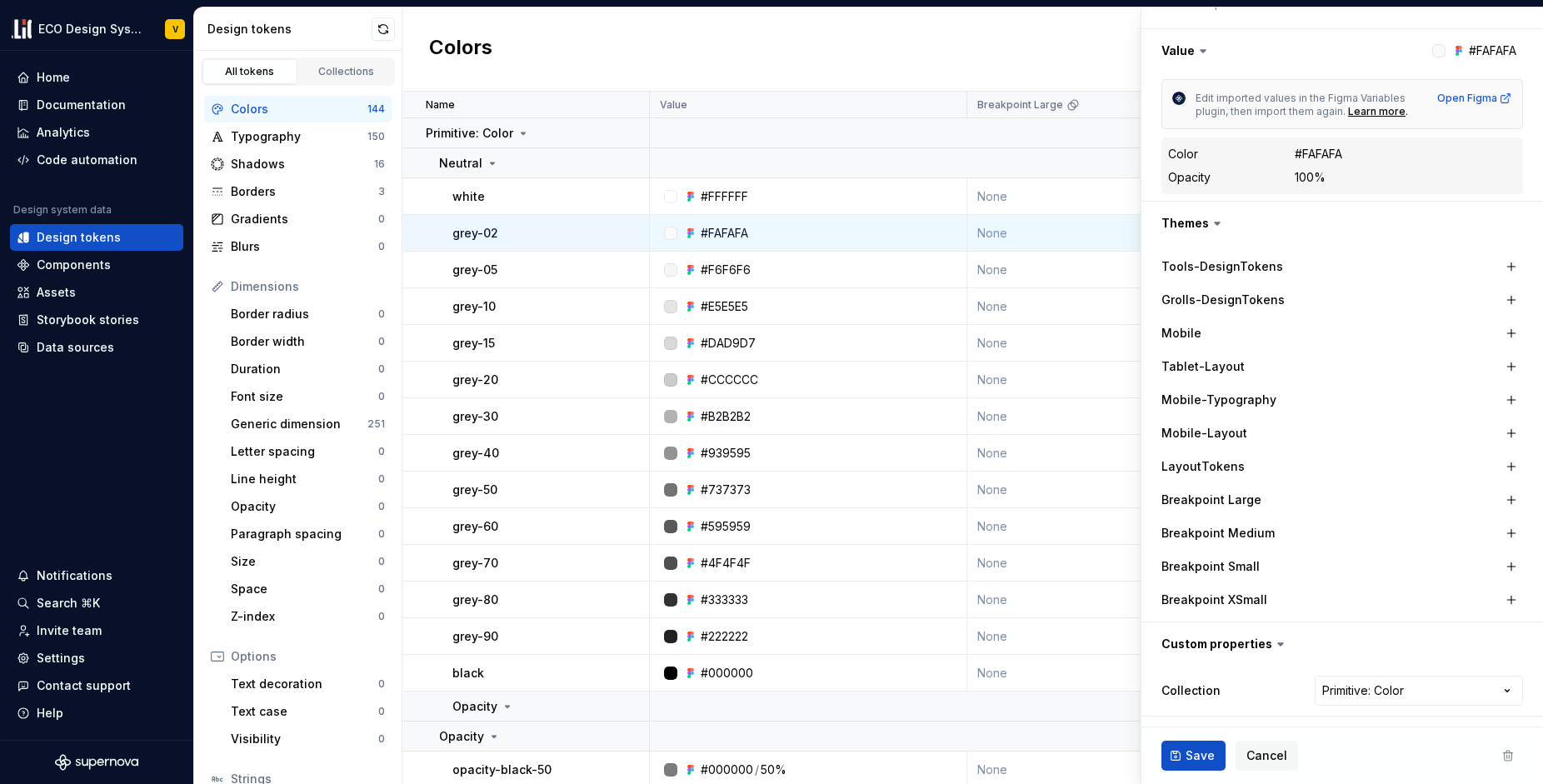
click at [1230, 266] on label "Tools-DesignTokens" at bounding box center [1222, 266] width 122 height 17
click at [787, 54] on div "Colors New token" at bounding box center [972, 50] width 1140 height 84
click at [246, 106] on div "Colors" at bounding box center [299, 109] width 137 height 17
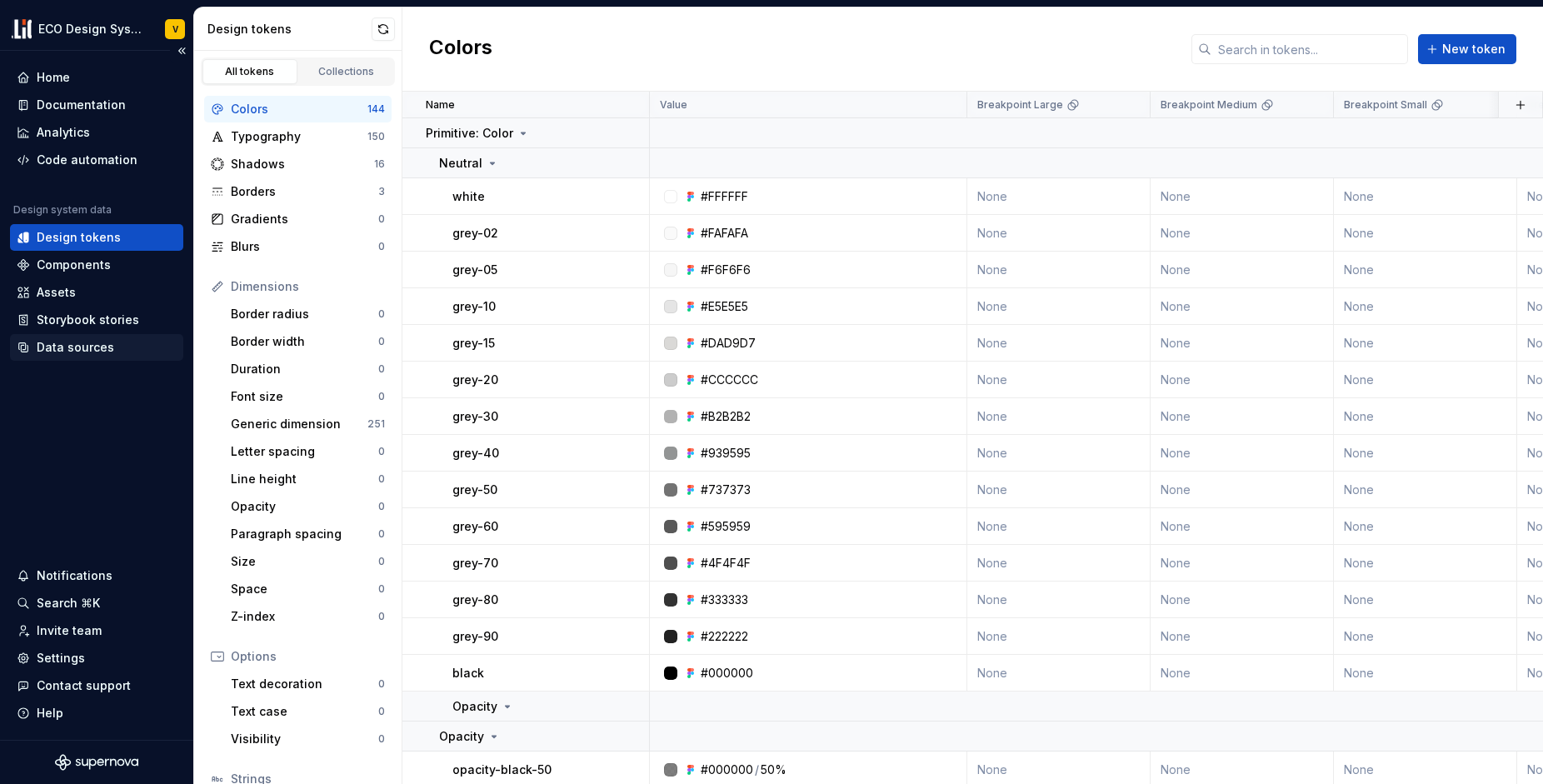
click at [69, 339] on div "Data sources" at bounding box center [76, 347] width 77 height 17
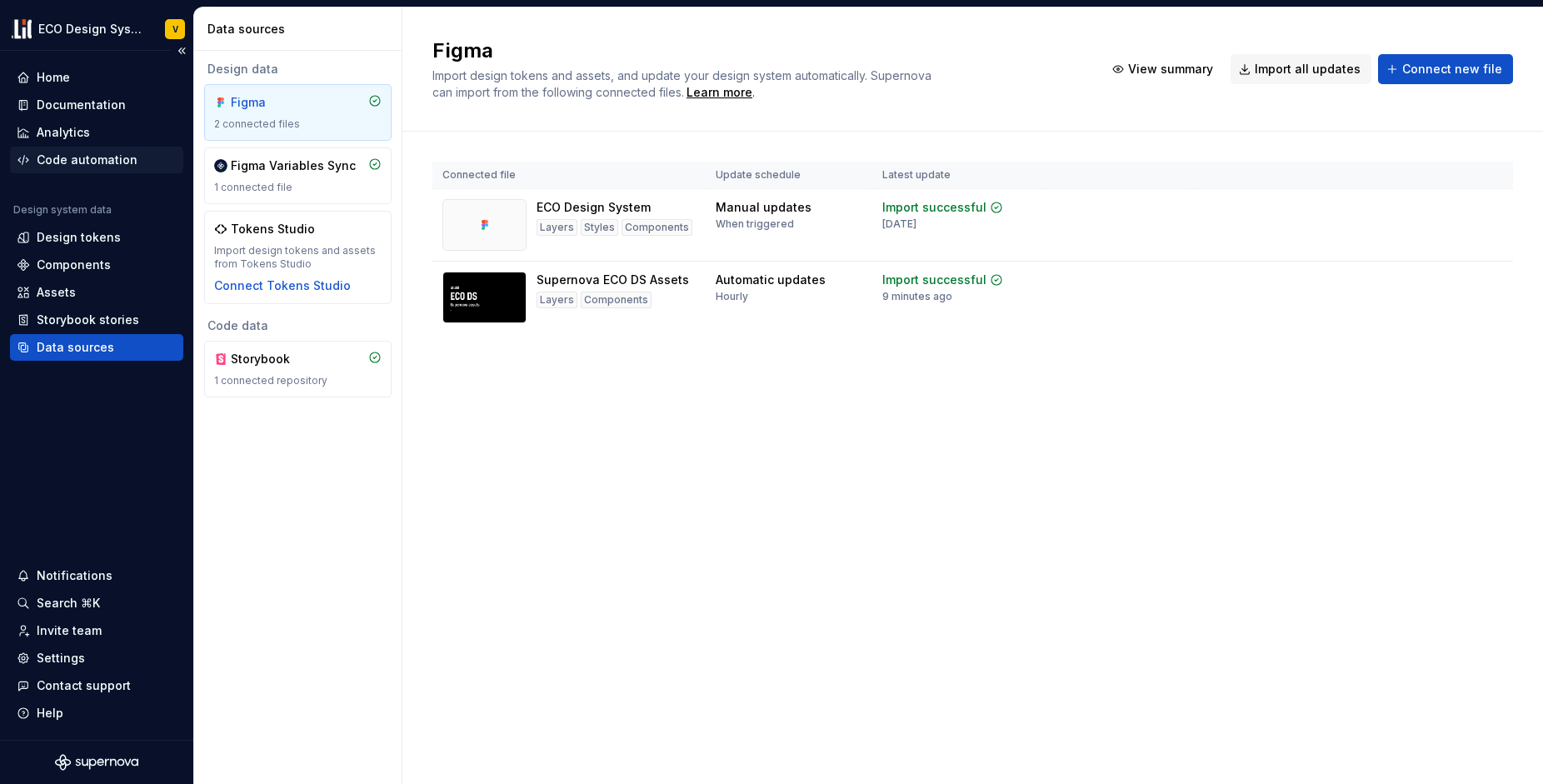
click at [74, 157] on div "Code automation" at bounding box center [87, 160] width 101 height 17
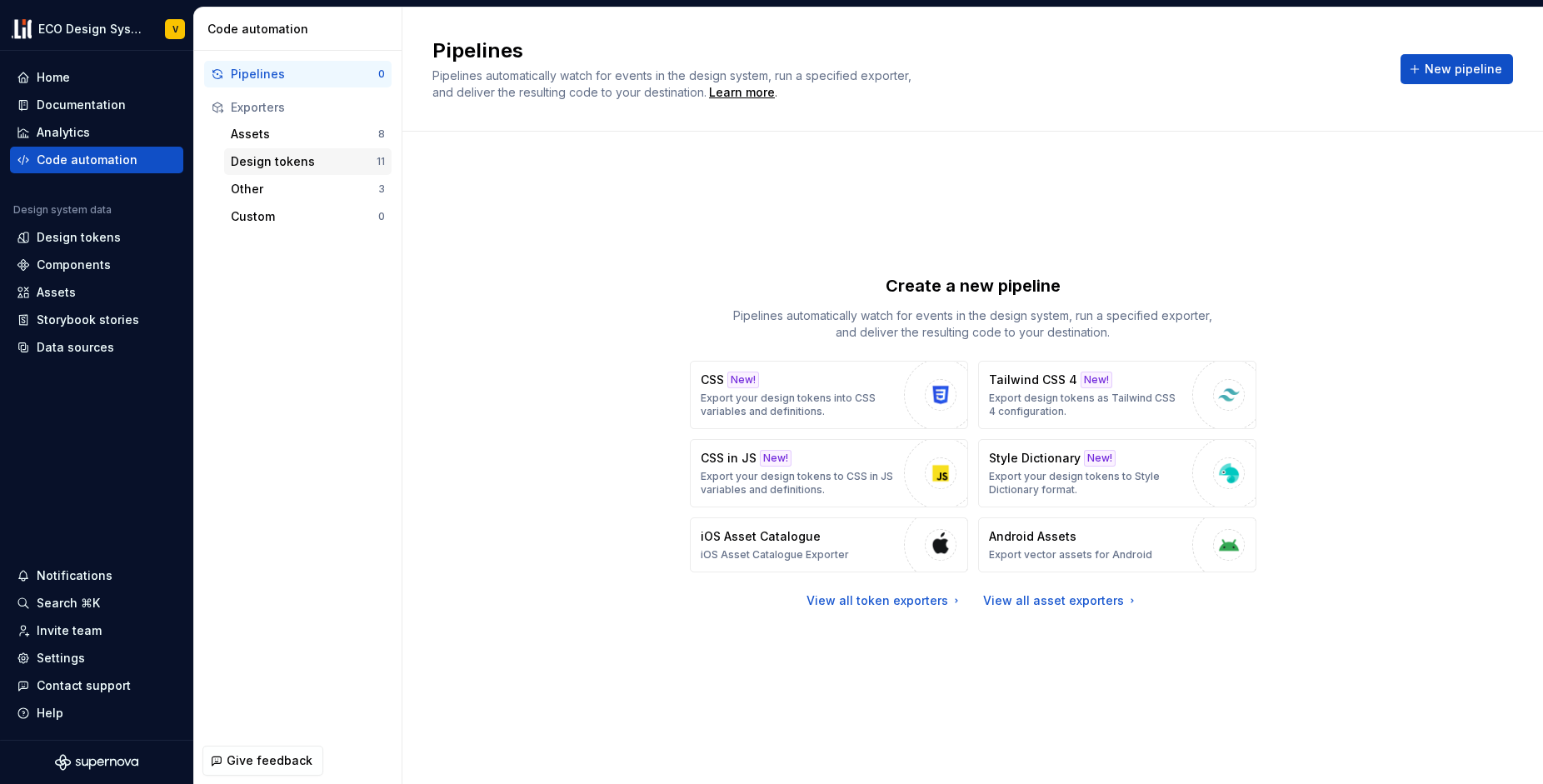
click at [280, 158] on div "Design tokens" at bounding box center [303, 161] width 145 height 17
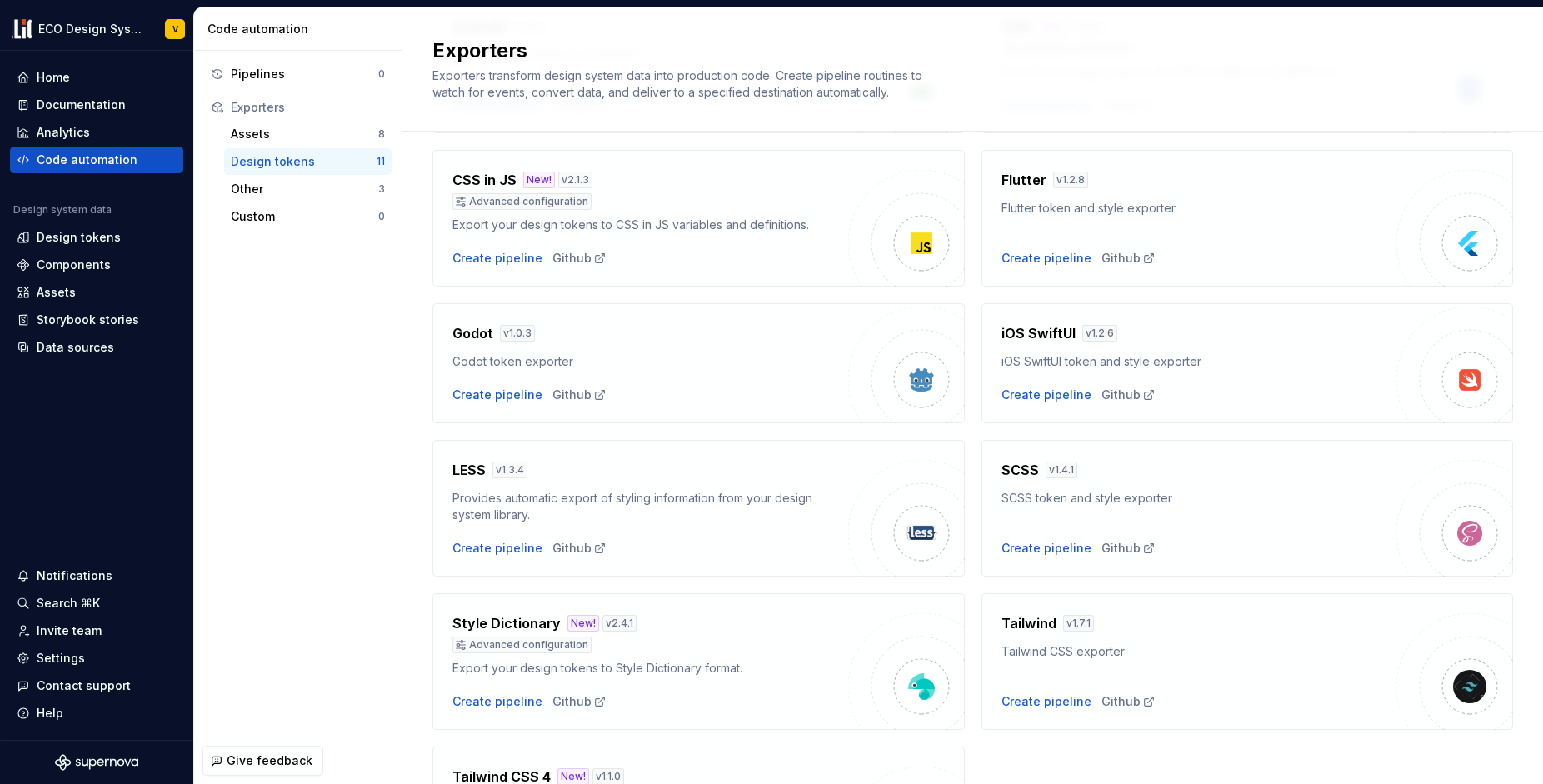
scroll to position [367, 0]
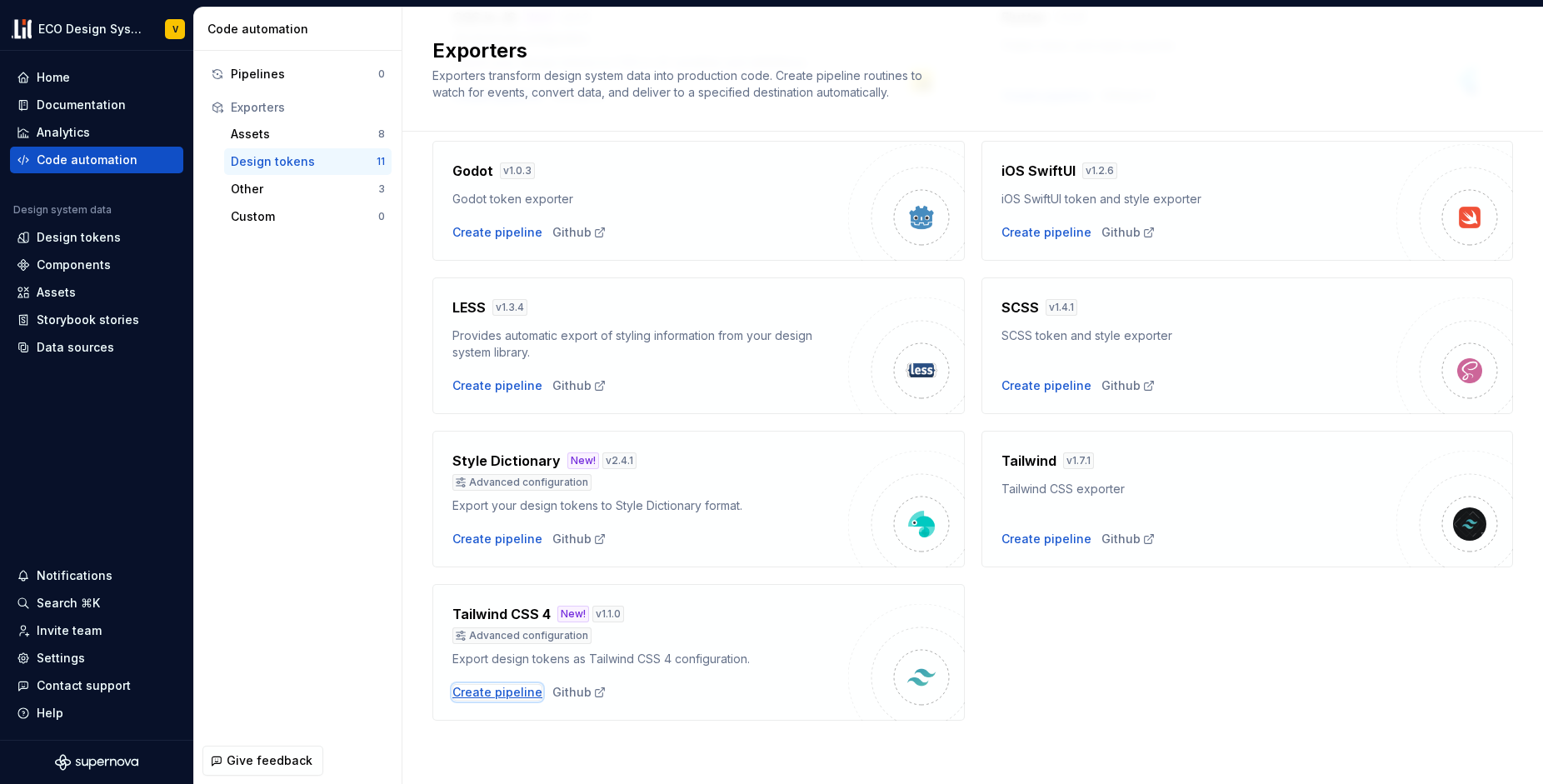
click at [489, 694] on div "Create pipeline" at bounding box center [497, 692] width 90 height 17
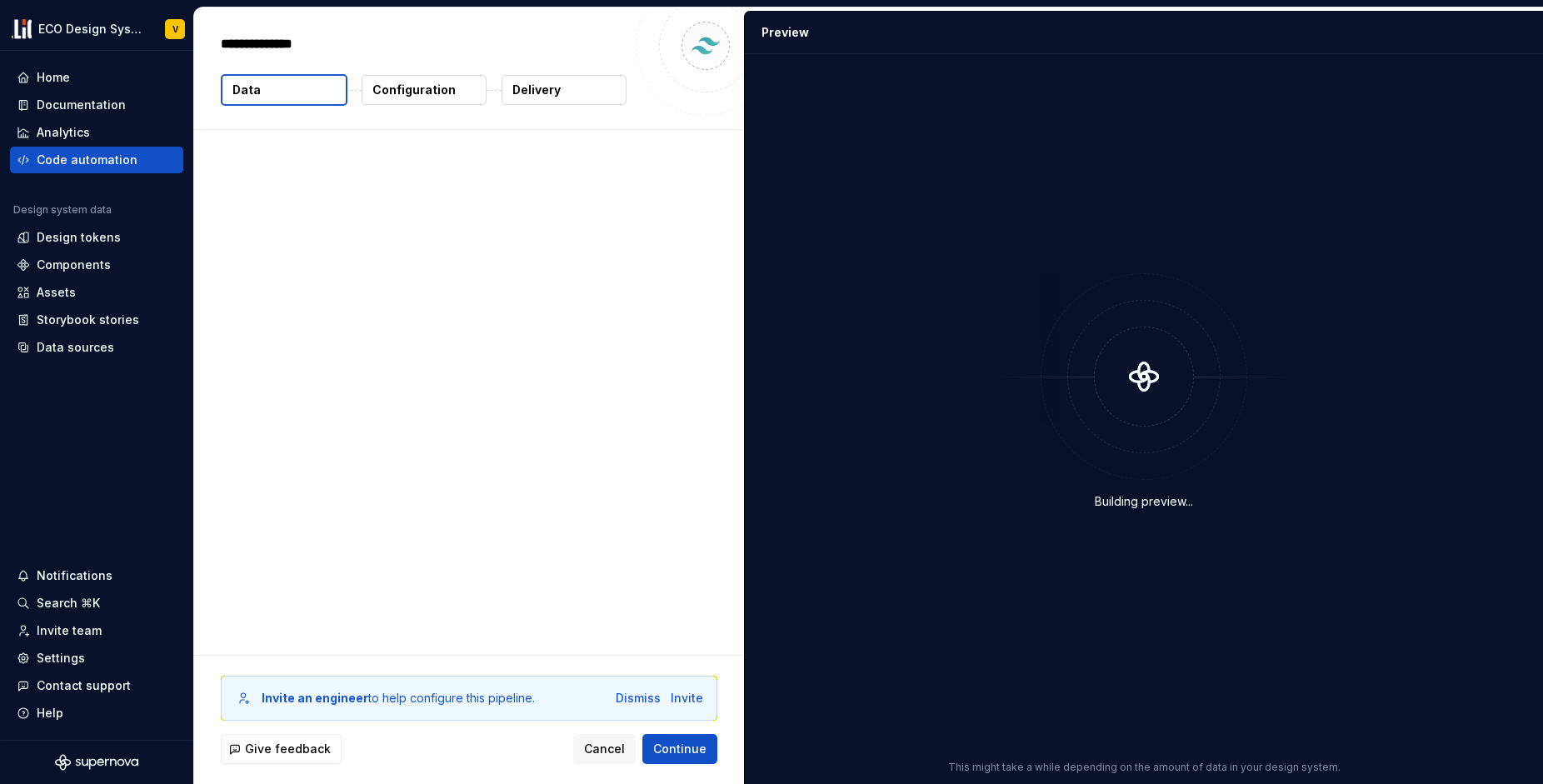
type textarea "*"
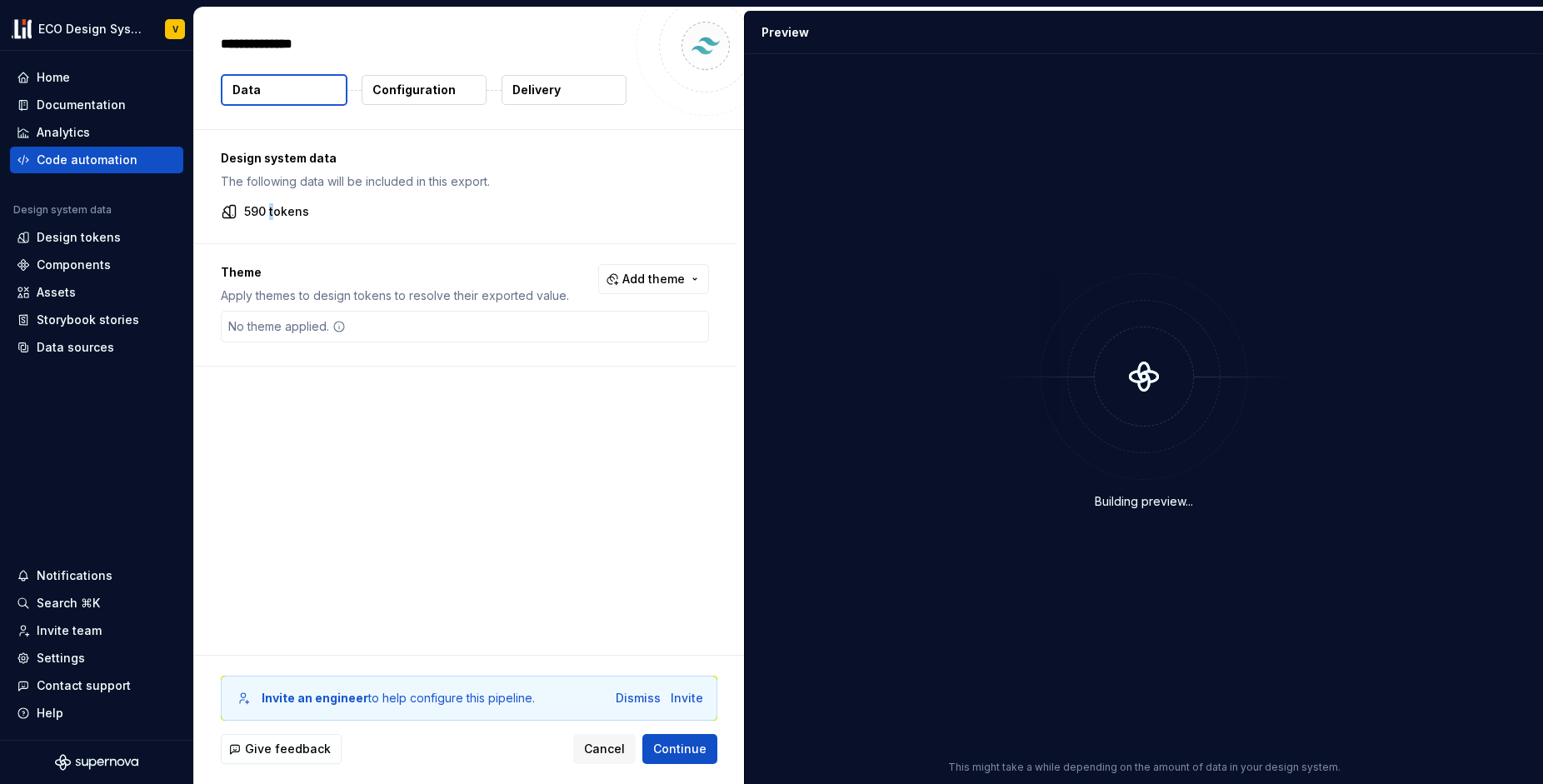
click at [271, 212] on p "590 tokens" at bounding box center [276, 212] width 65 height 17
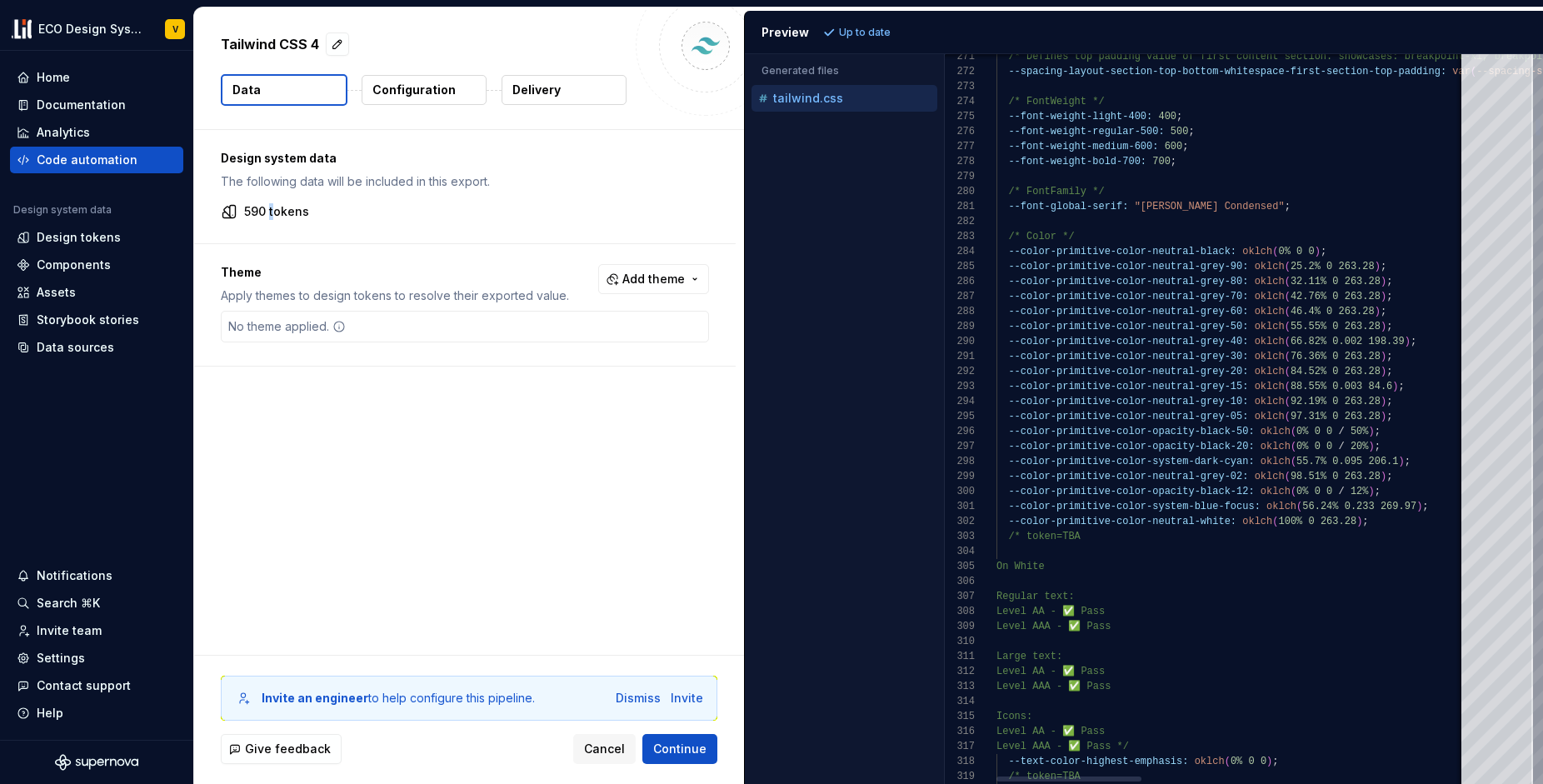
click at [1535, 133] on div at bounding box center [1538, 128] width 5 height 17
drag, startPoint x: 1234, startPoint y: 254, endPoint x: 987, endPoint y: 254, distance: 247.0
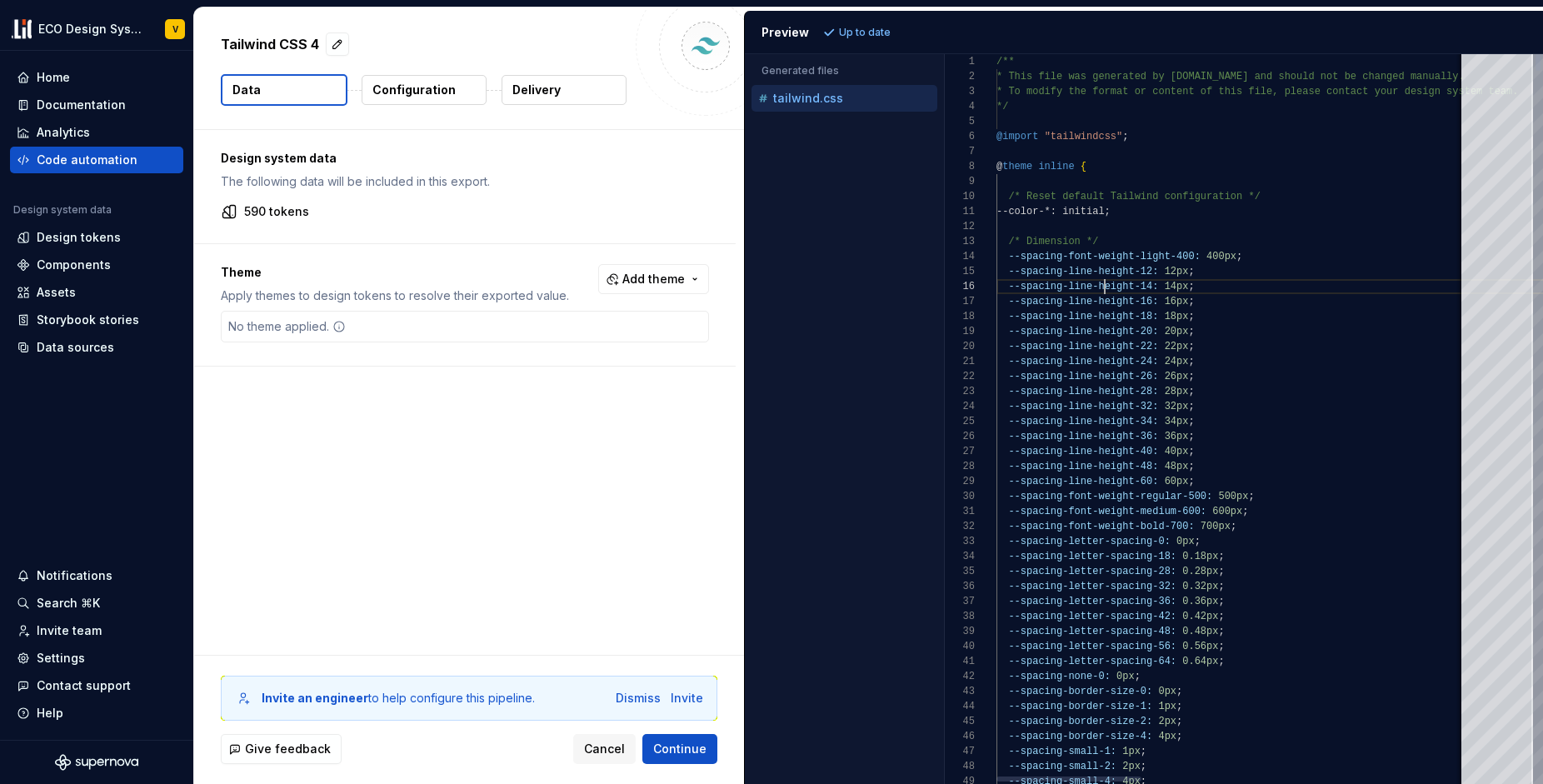
scroll to position [75, 108]
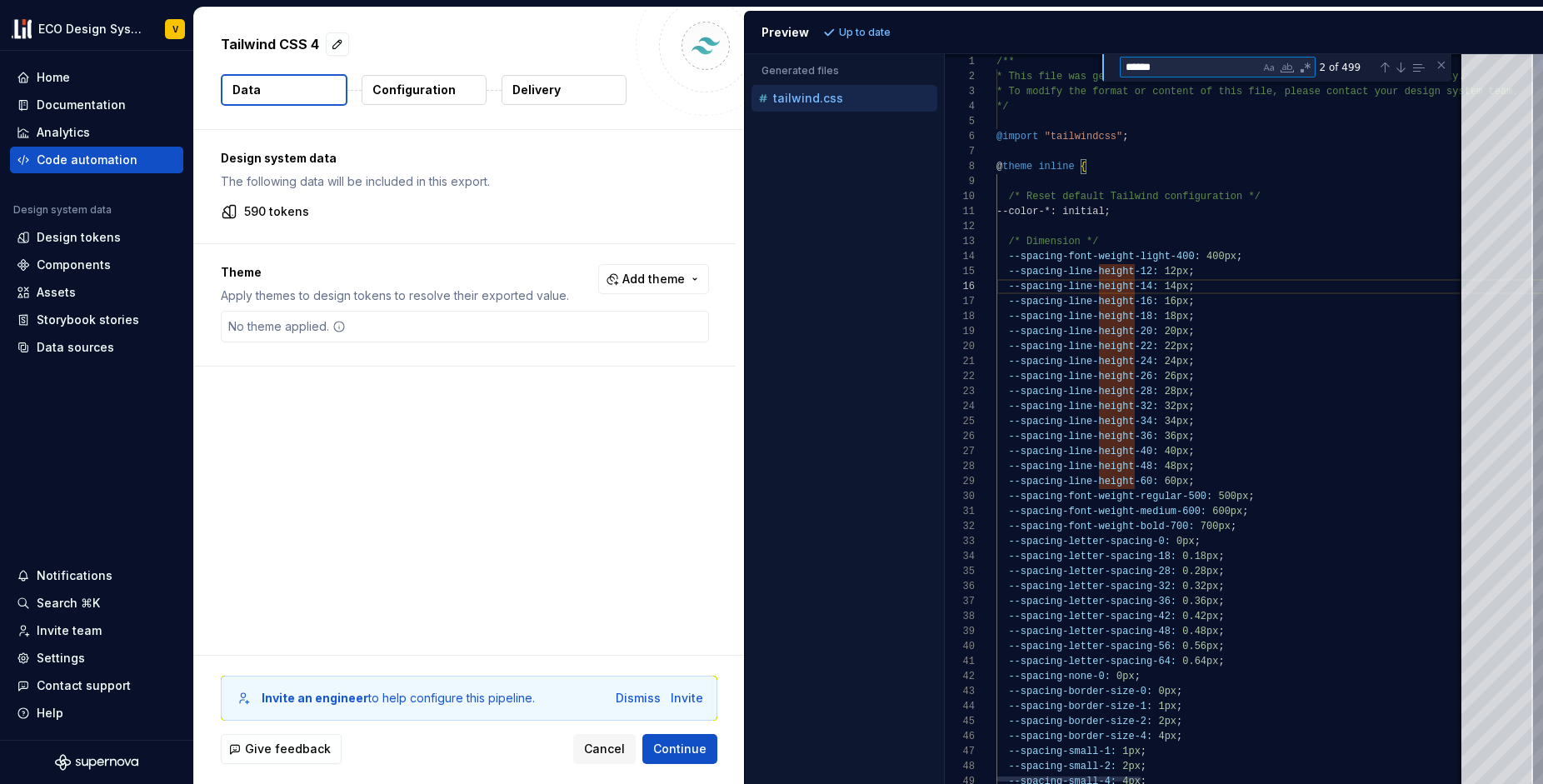
type textarea "**********"
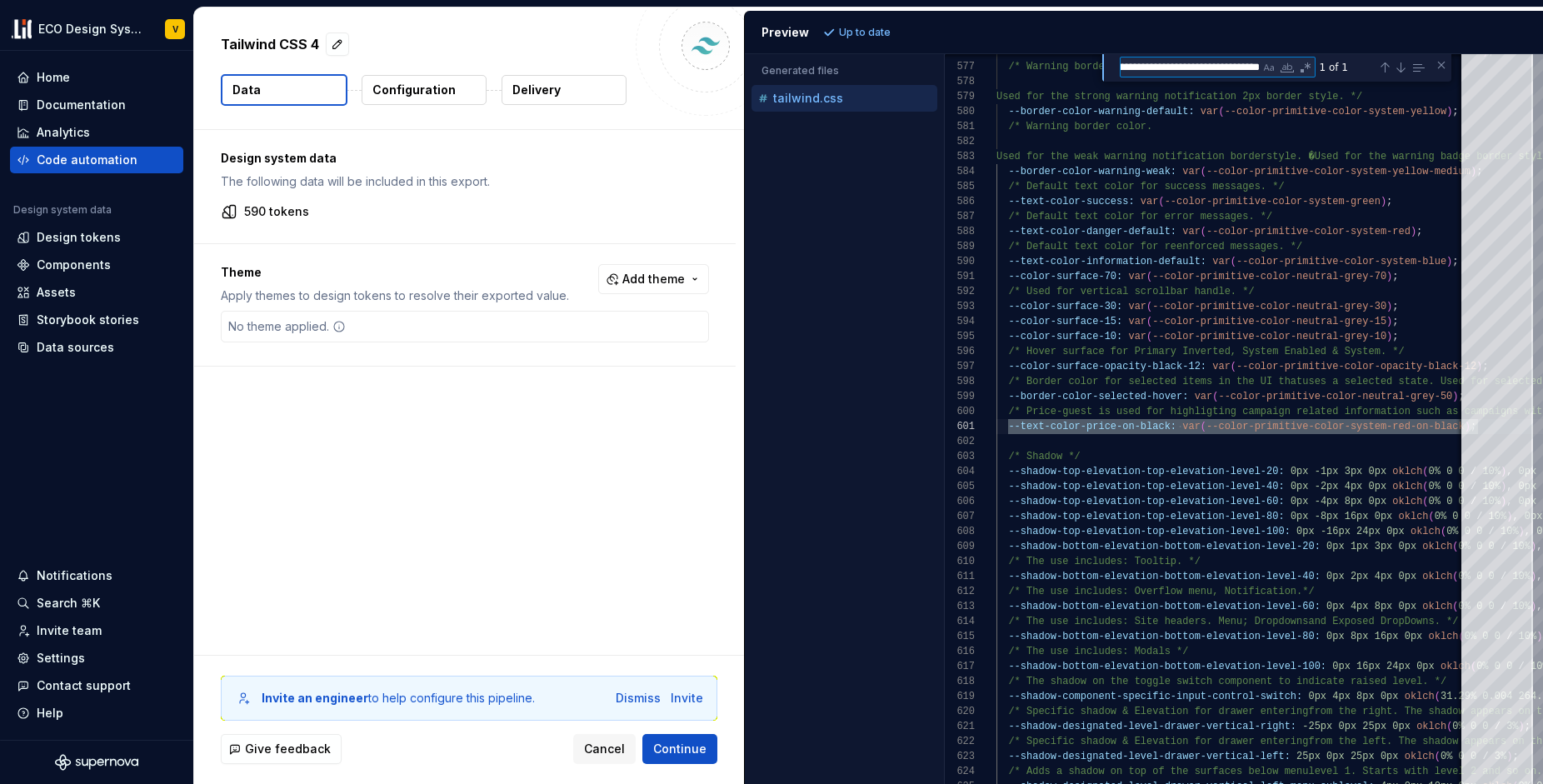
type textarea "**********"
